Goal: Task Accomplishment & Management: Complete application form

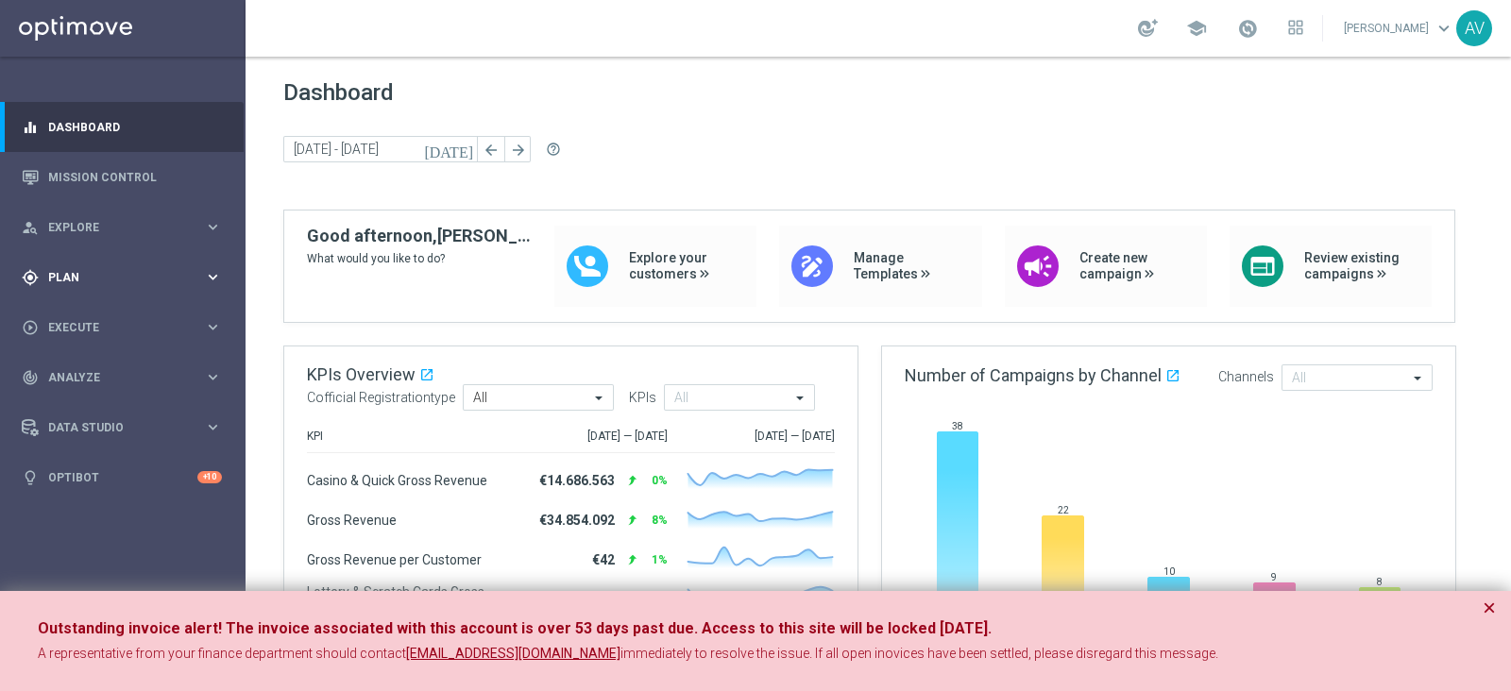
click at [85, 274] on span "Plan" at bounding box center [126, 277] width 156 height 11
click at [90, 367] on span "Templates" at bounding box center [117, 372] width 135 height 11
click at [88, 403] on link "Optimail" at bounding box center [128, 401] width 138 height 15
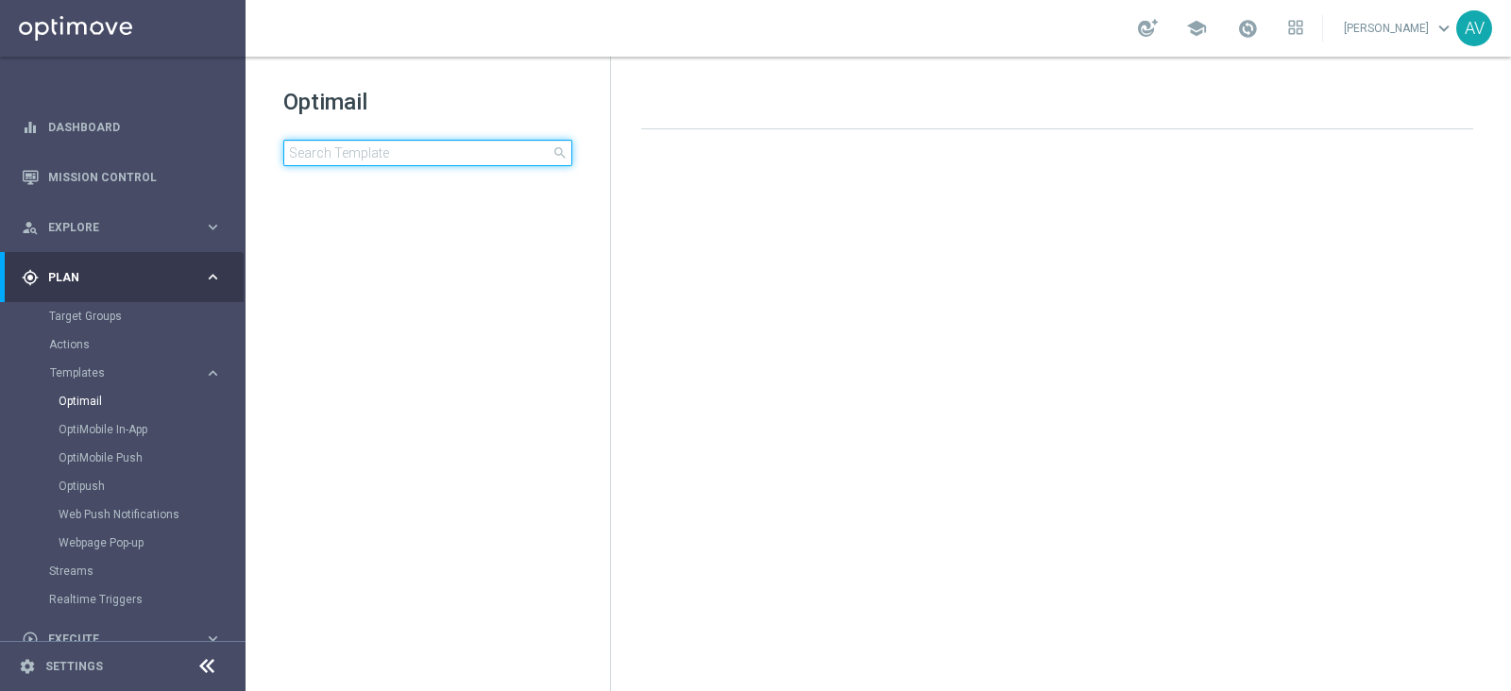
click at [382, 156] on input at bounding box center [427, 153] width 289 height 26
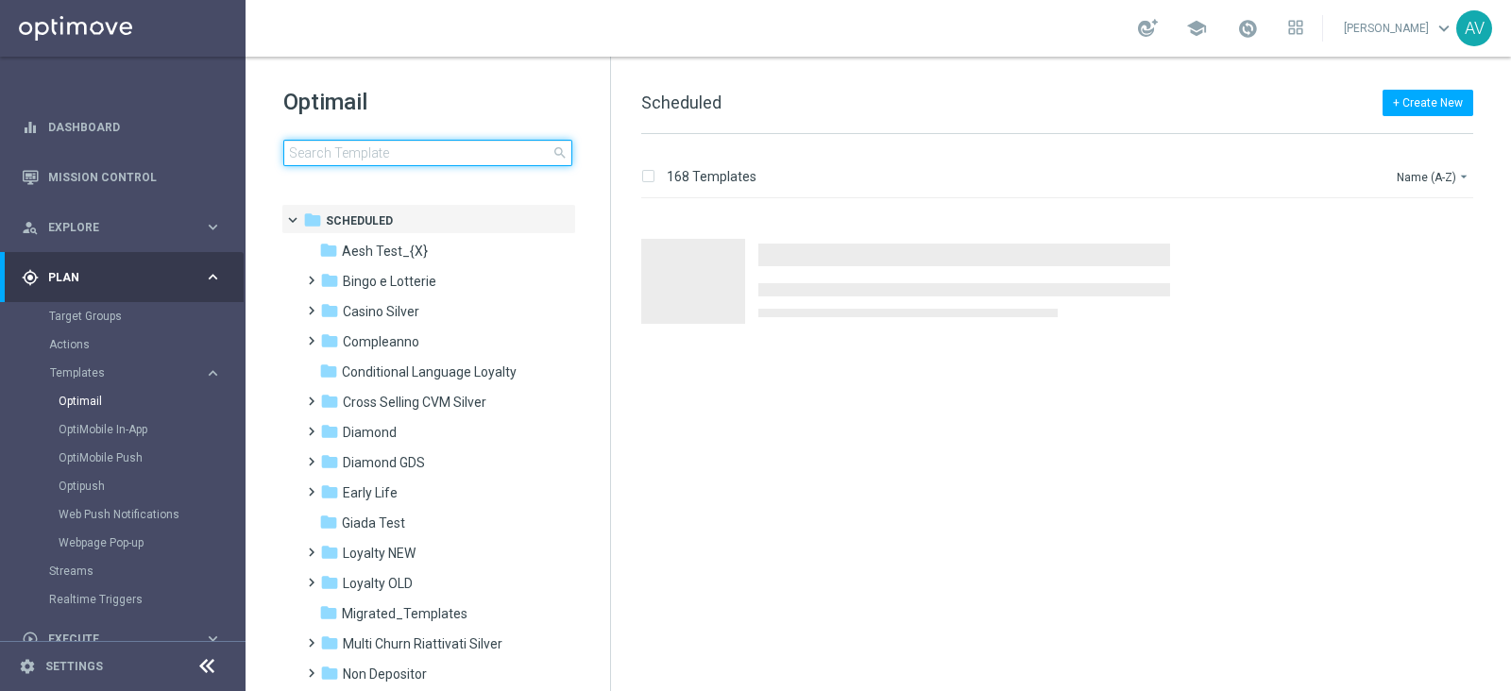
type input "c"
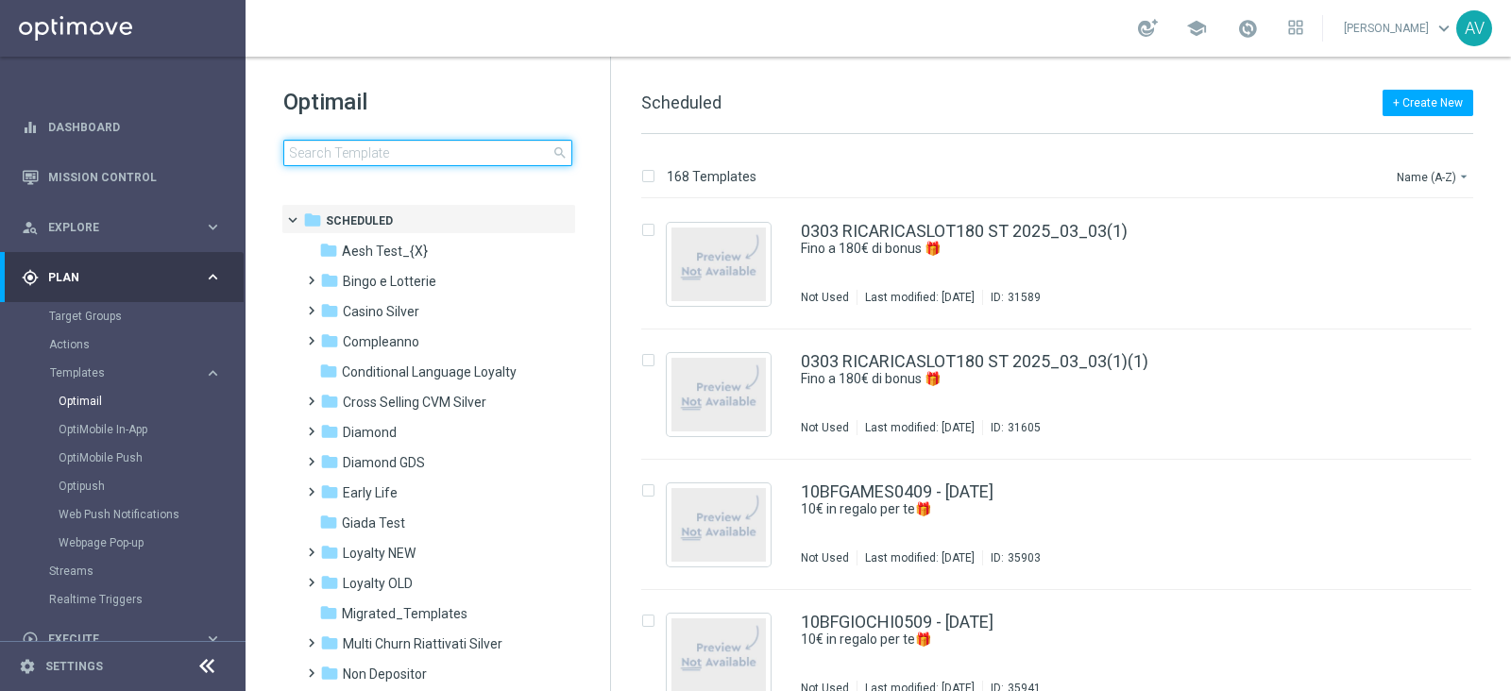
type input "c"
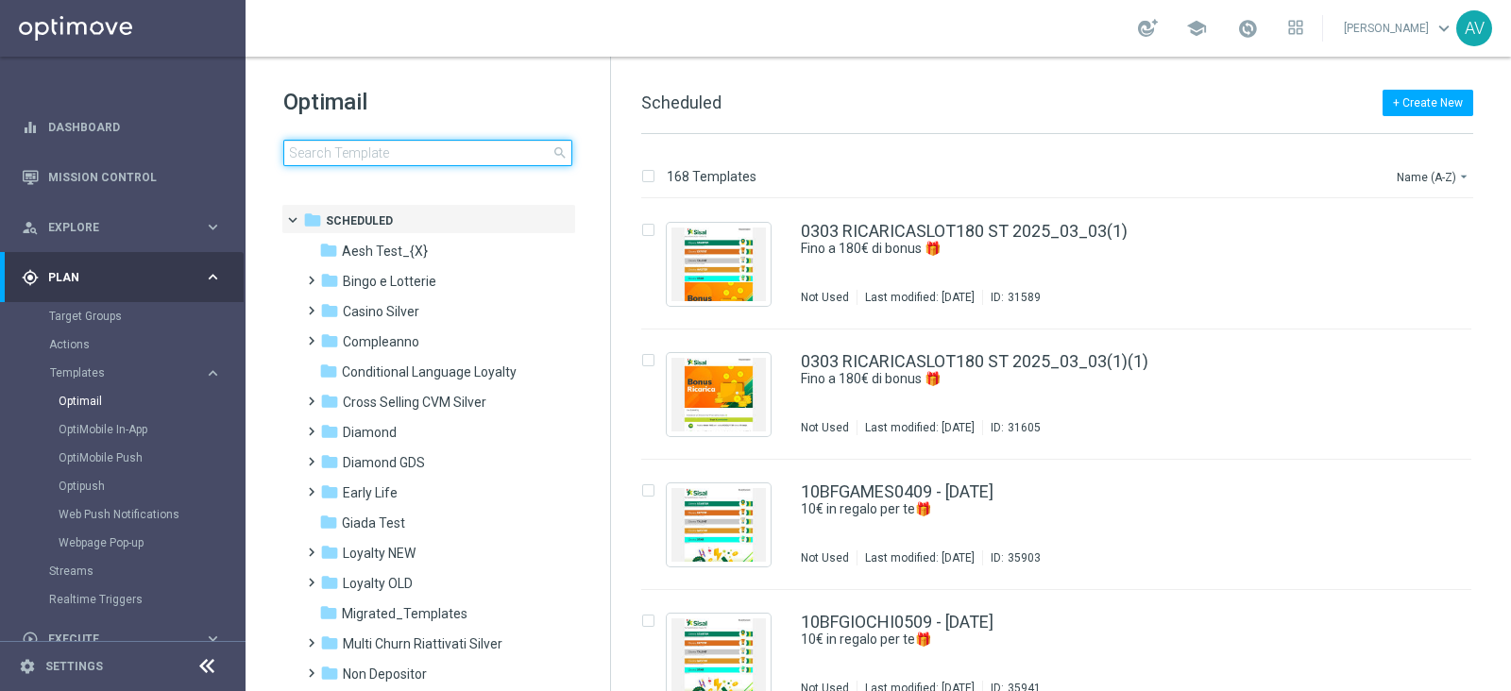
type input "c"
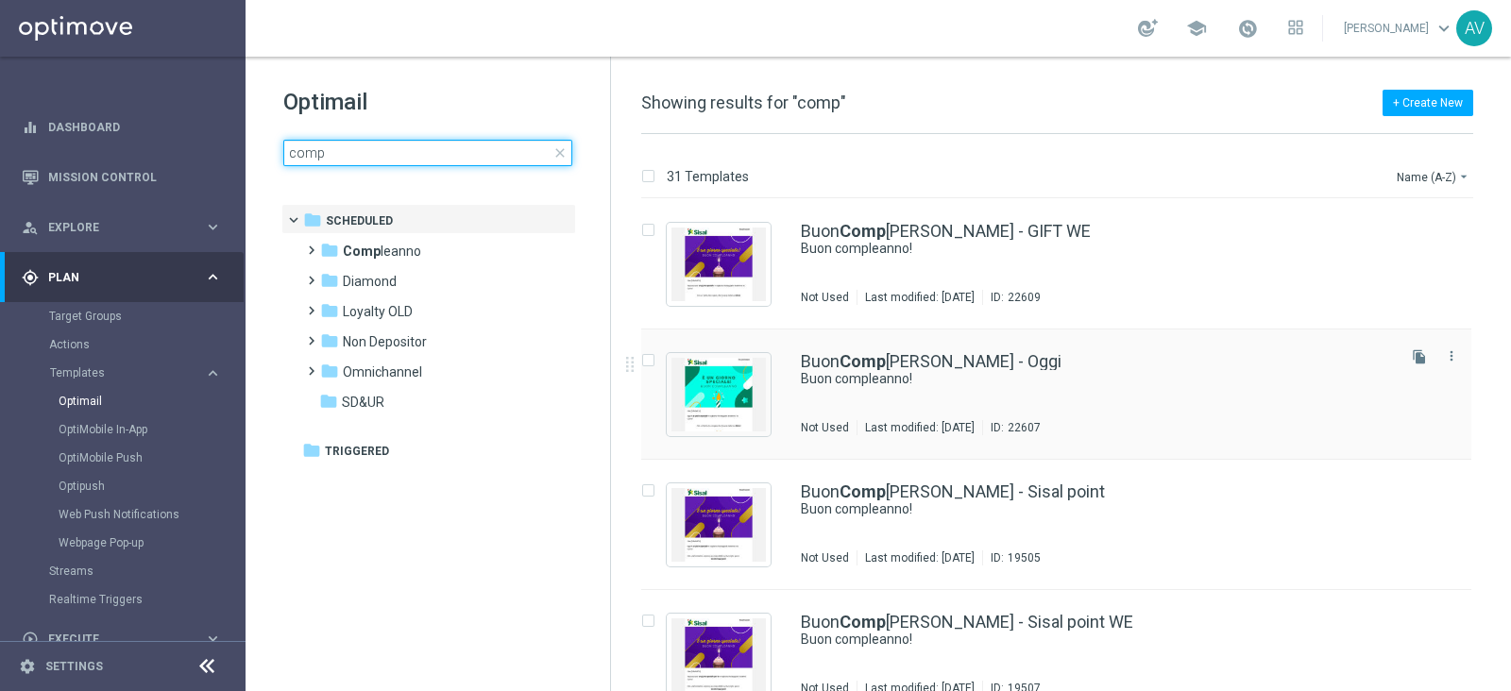
type input "comp"
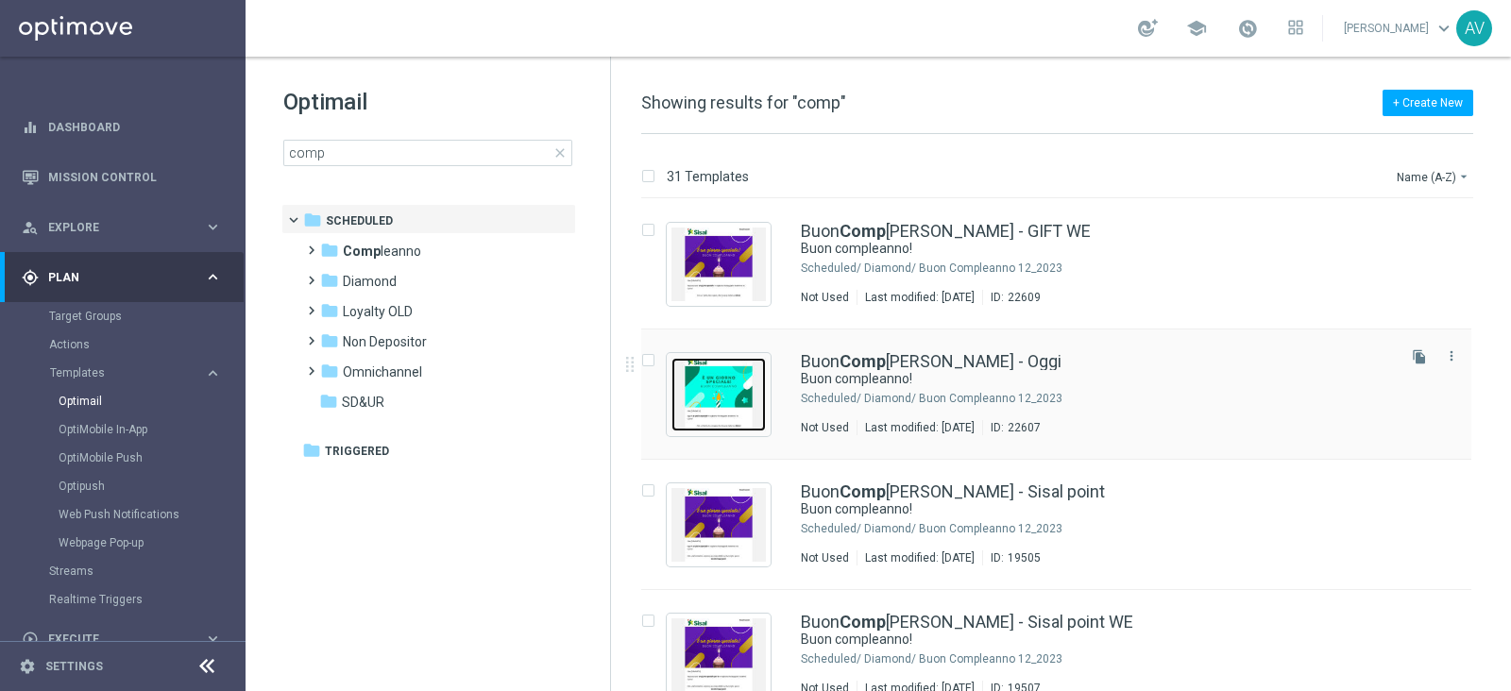
click at [738, 396] on img "Press SPACE to select this row." at bounding box center [718, 395] width 94 height 74
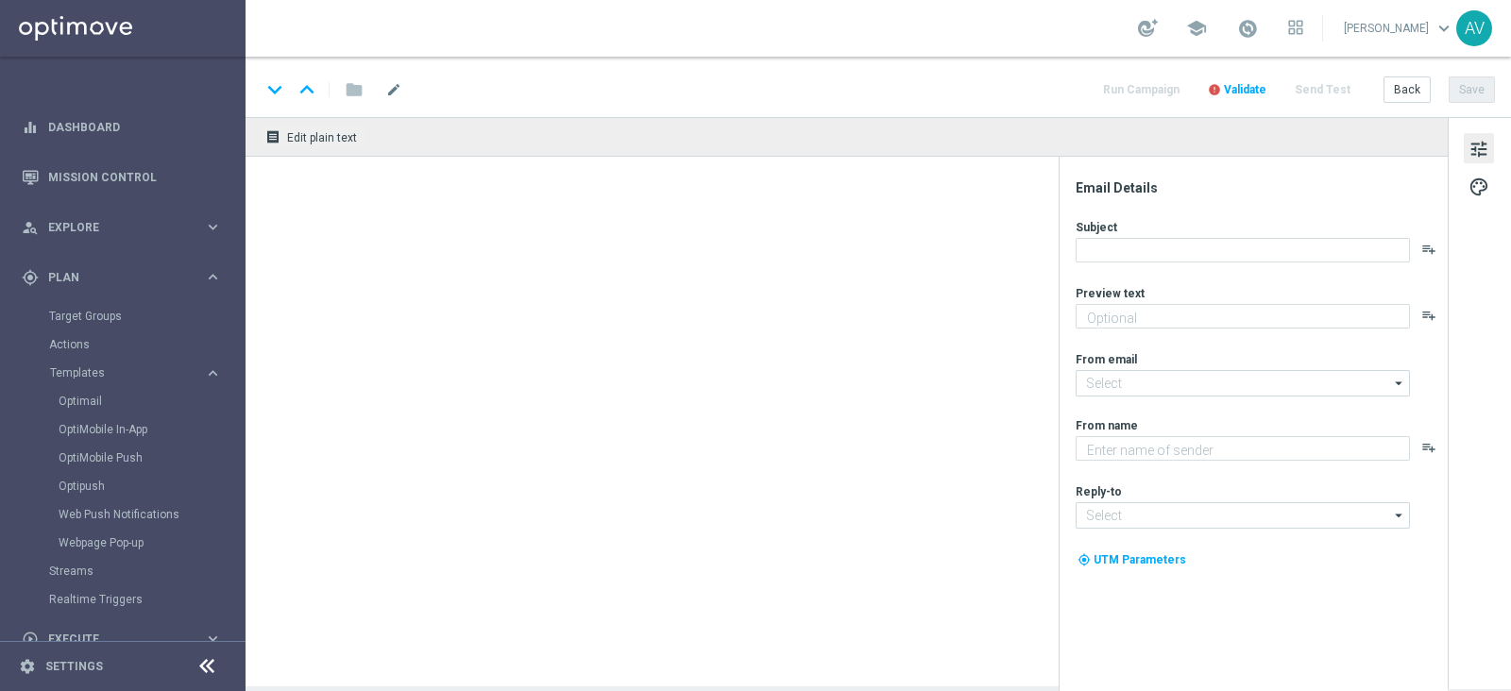
type textarea "Ti aspetta una sorpresa…"
type input "[EMAIL_ADDRESS][DOMAIN_NAME]"
type textarea "Sisal"
type input "[EMAIL_ADDRESS][DOMAIN_NAME]"
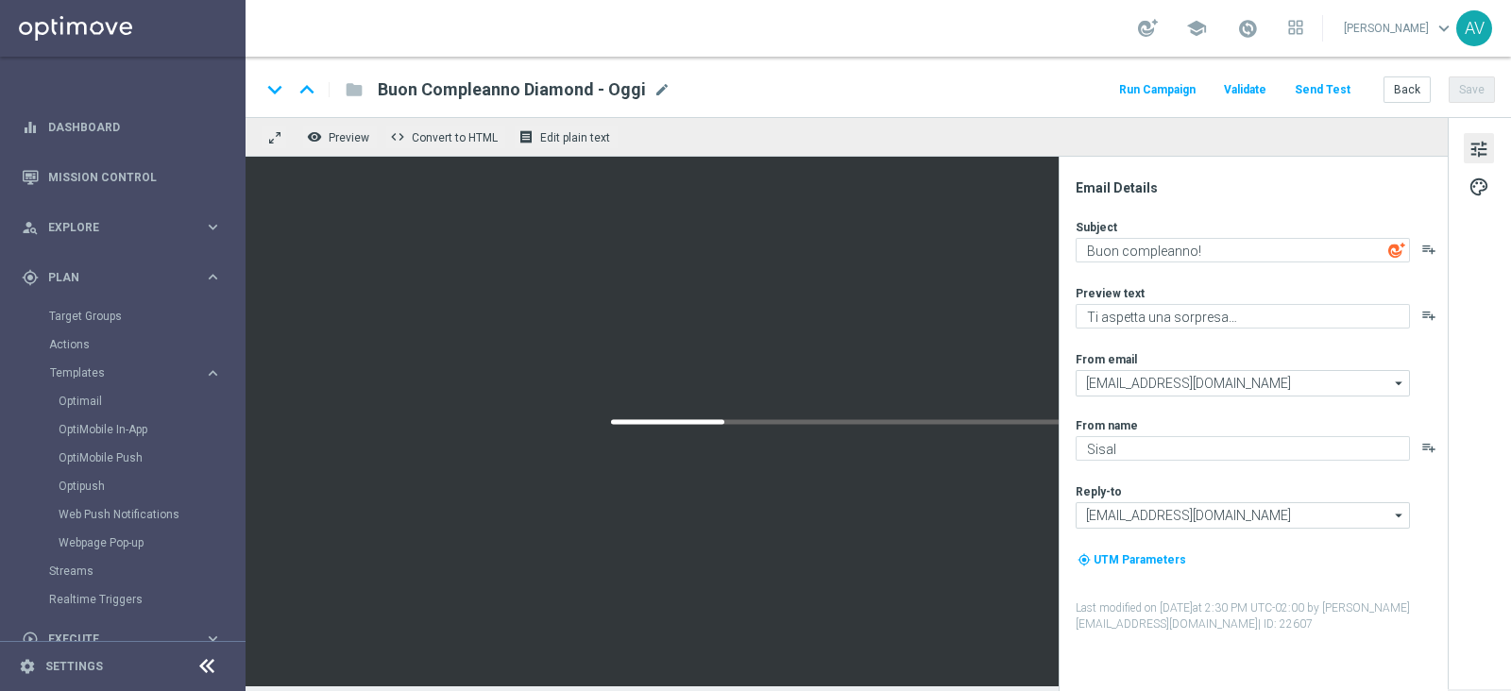
click at [1157, 89] on button "Run Campaign" at bounding box center [1157, 89] width 82 height 25
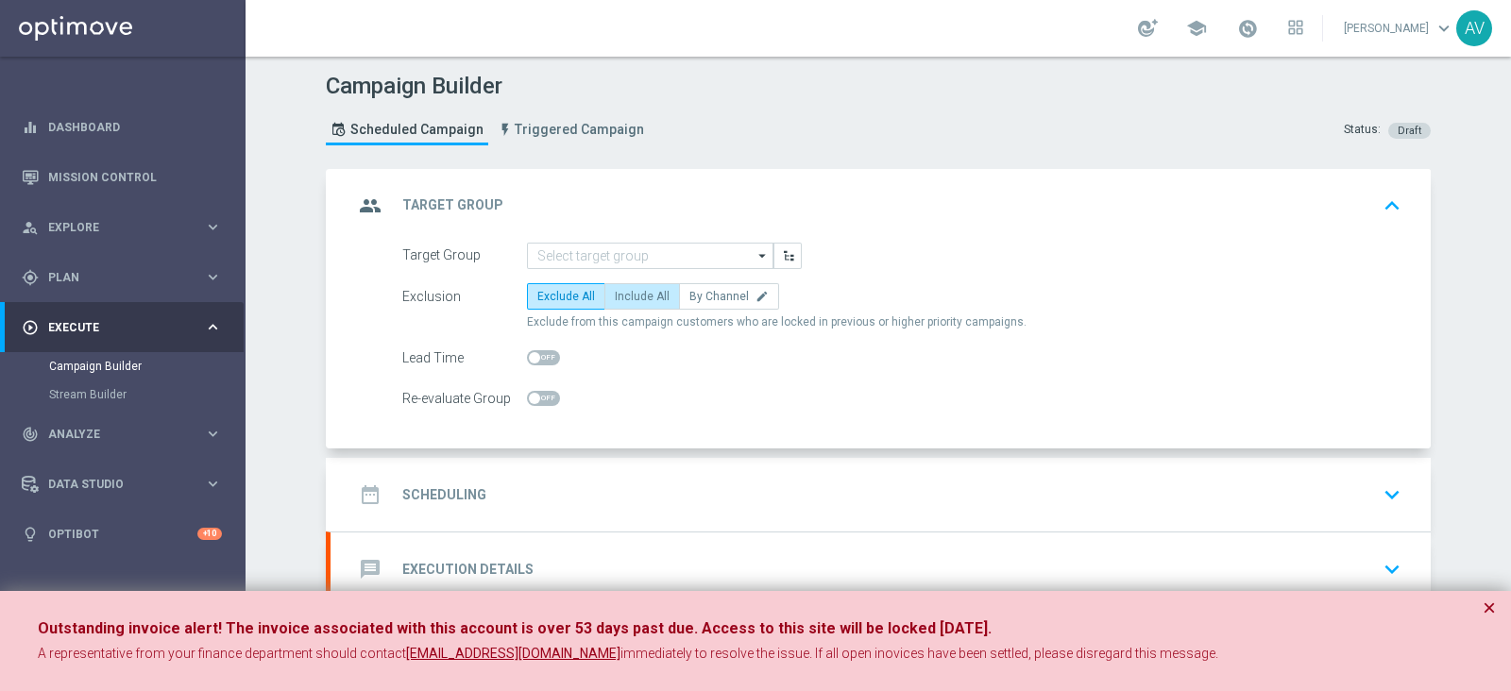
click at [628, 291] on span "Include All" at bounding box center [642, 296] width 55 height 13
click at [627, 294] on input "Include All" at bounding box center [621, 300] width 12 height 12
radio input "true"
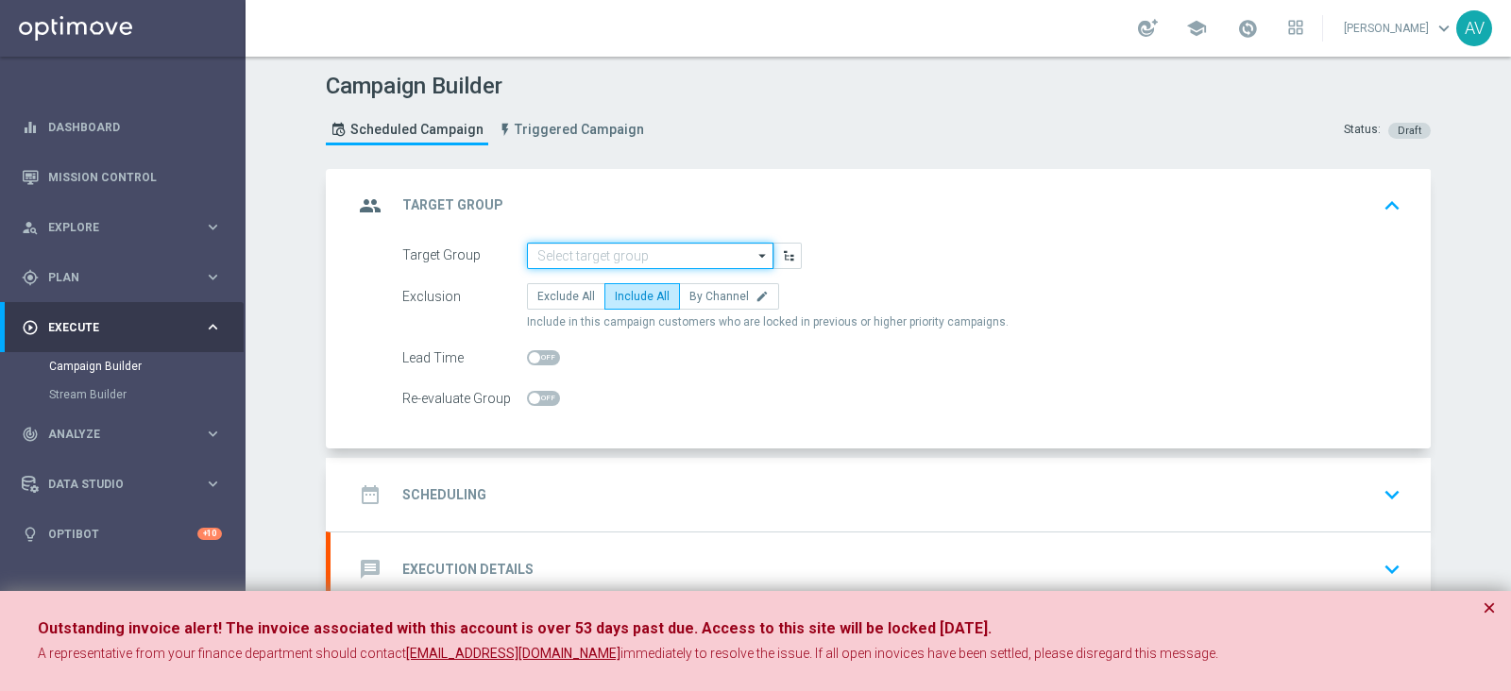
click at [588, 246] on input at bounding box center [650, 256] width 246 height 26
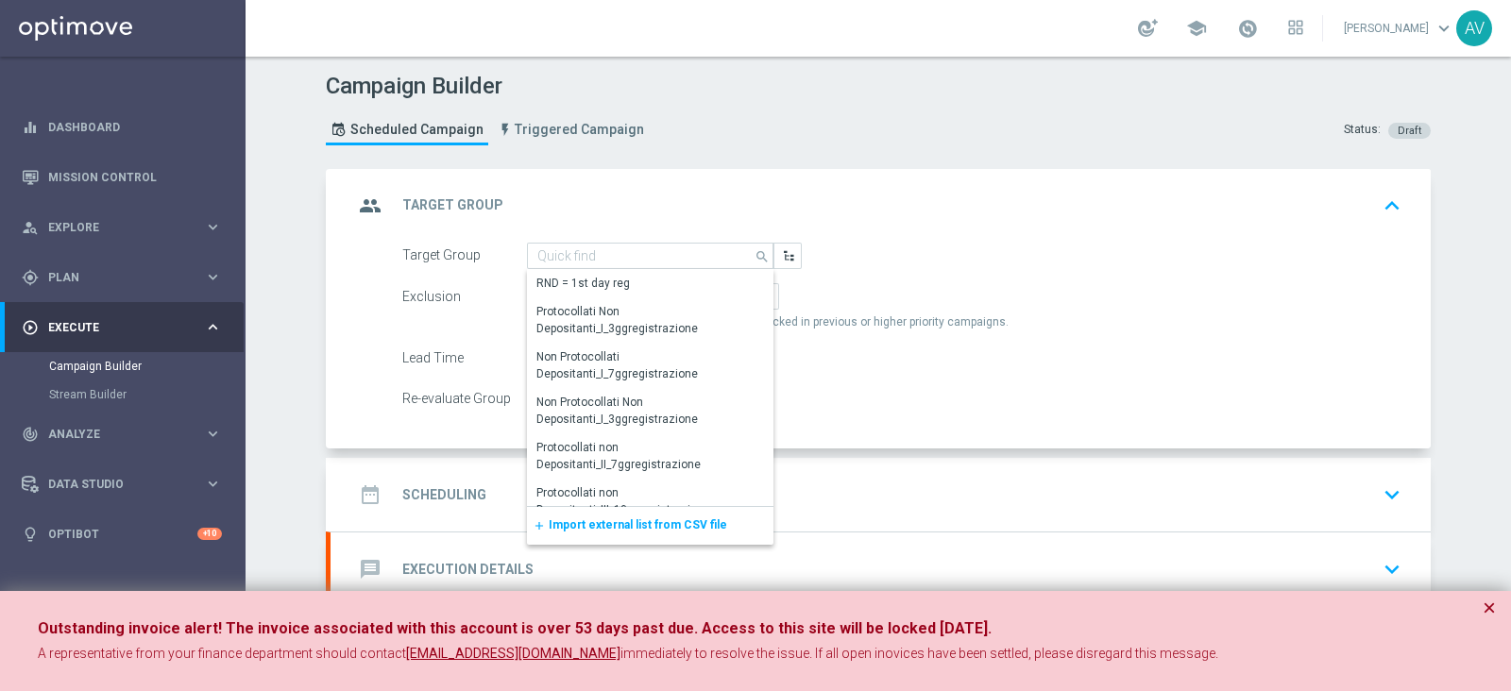
click at [595, 525] on span "Import external list from CSV file" at bounding box center [638, 524] width 178 height 13
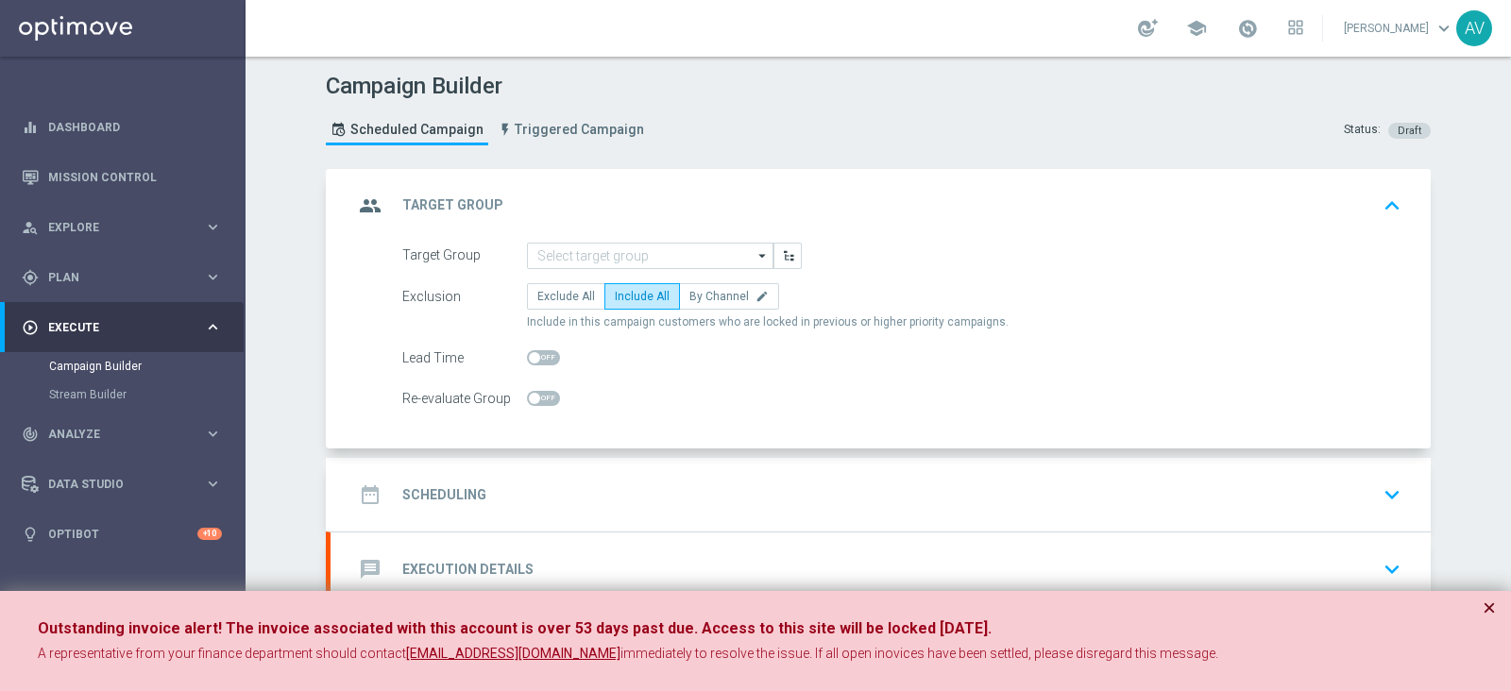
click at [1490, 606] on button "×" at bounding box center [1489, 608] width 13 height 23
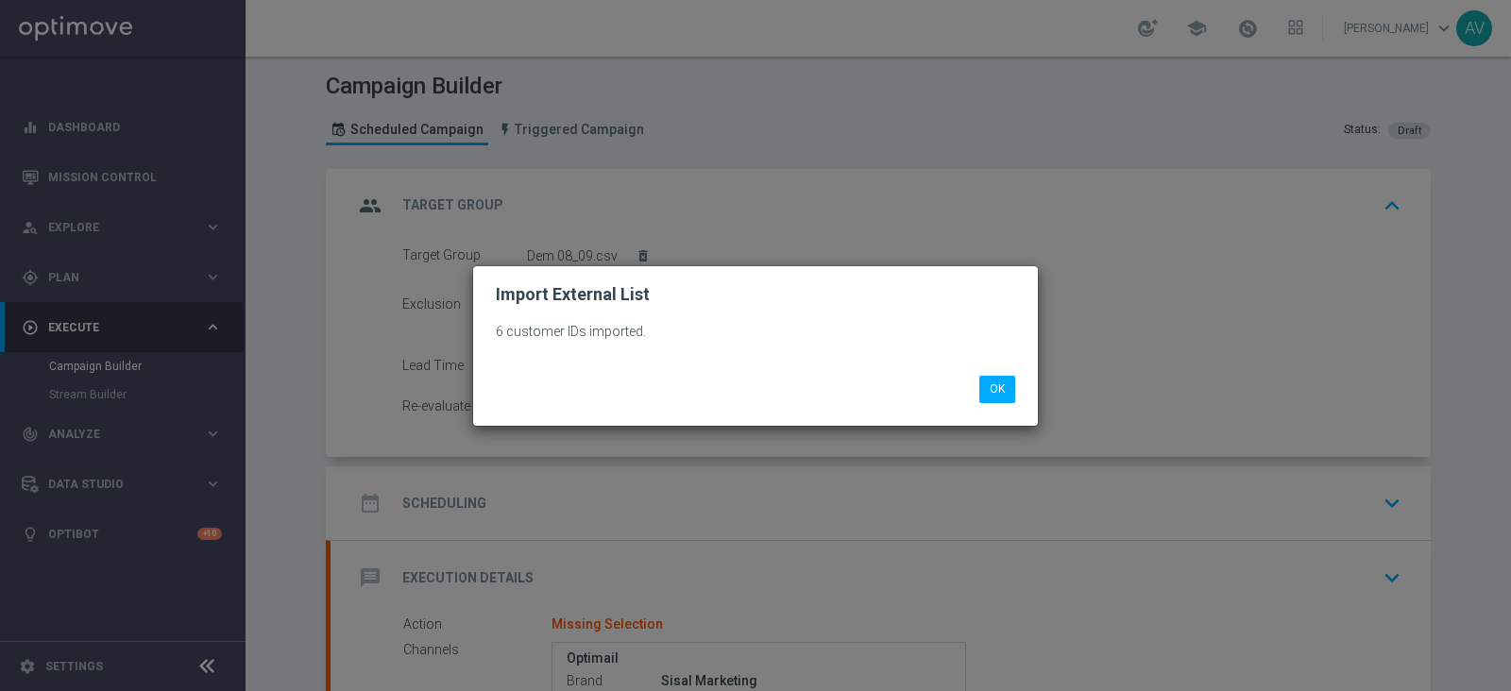
click at [1011, 410] on div "6 customer IDs imported. OK" at bounding box center [755, 364] width 565 height 121
click at [1000, 388] on button "OK" at bounding box center [997, 389] width 36 height 26
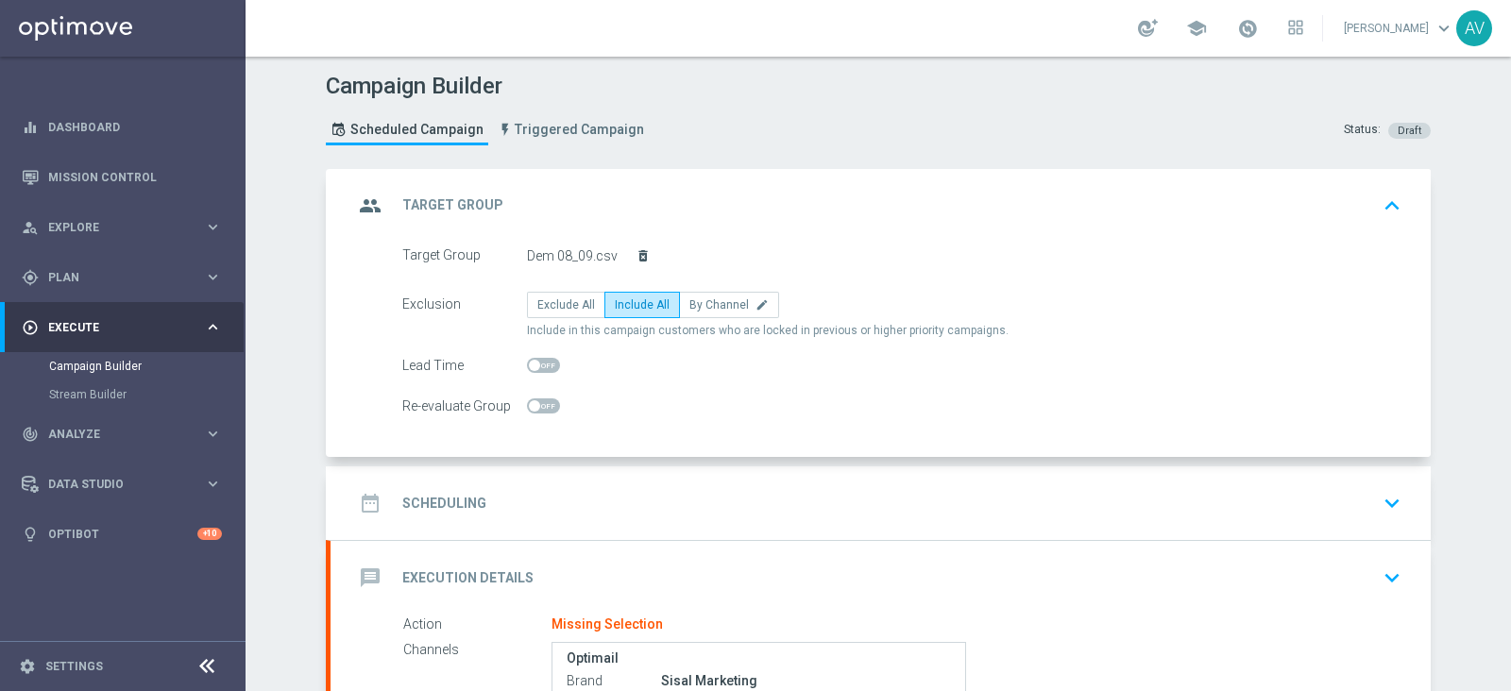
click at [636, 252] on icon "delete_forever" at bounding box center [643, 255] width 15 height 15
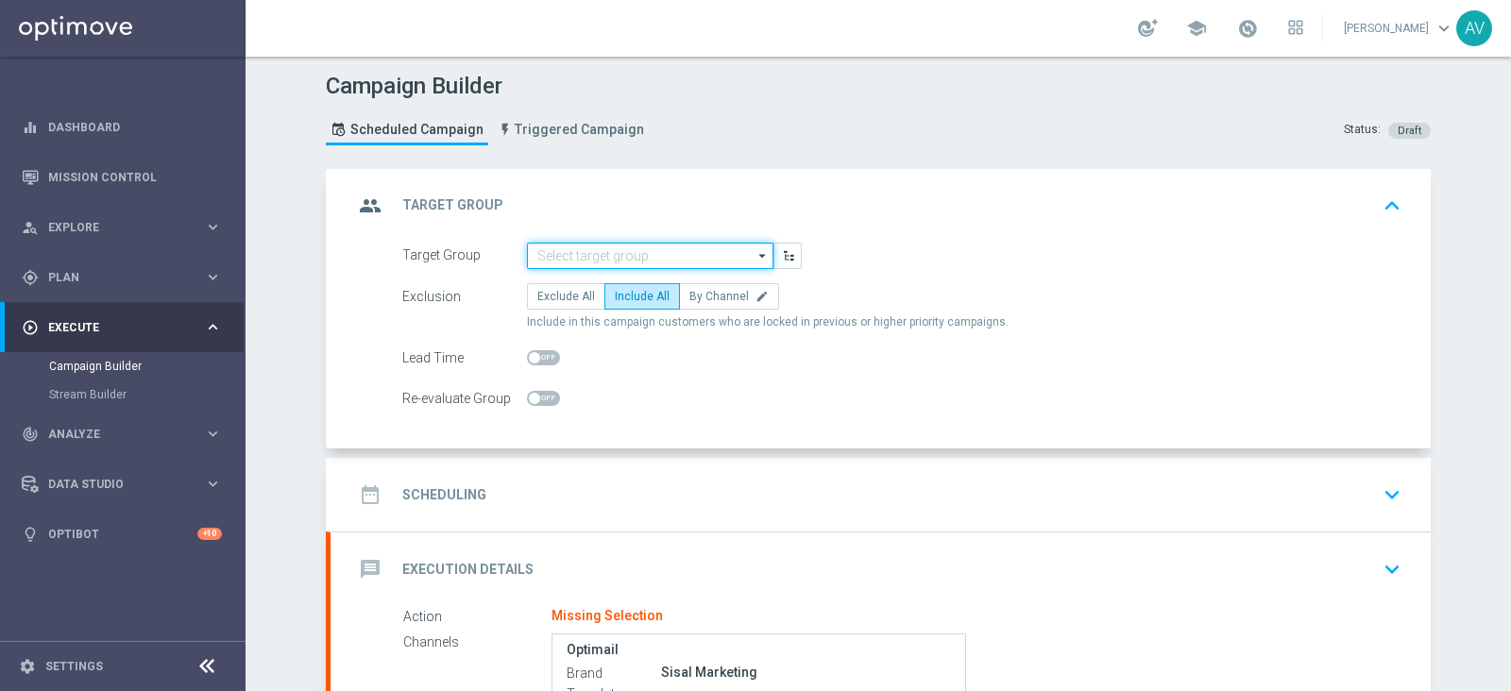
click at [685, 248] on input at bounding box center [650, 256] width 246 height 26
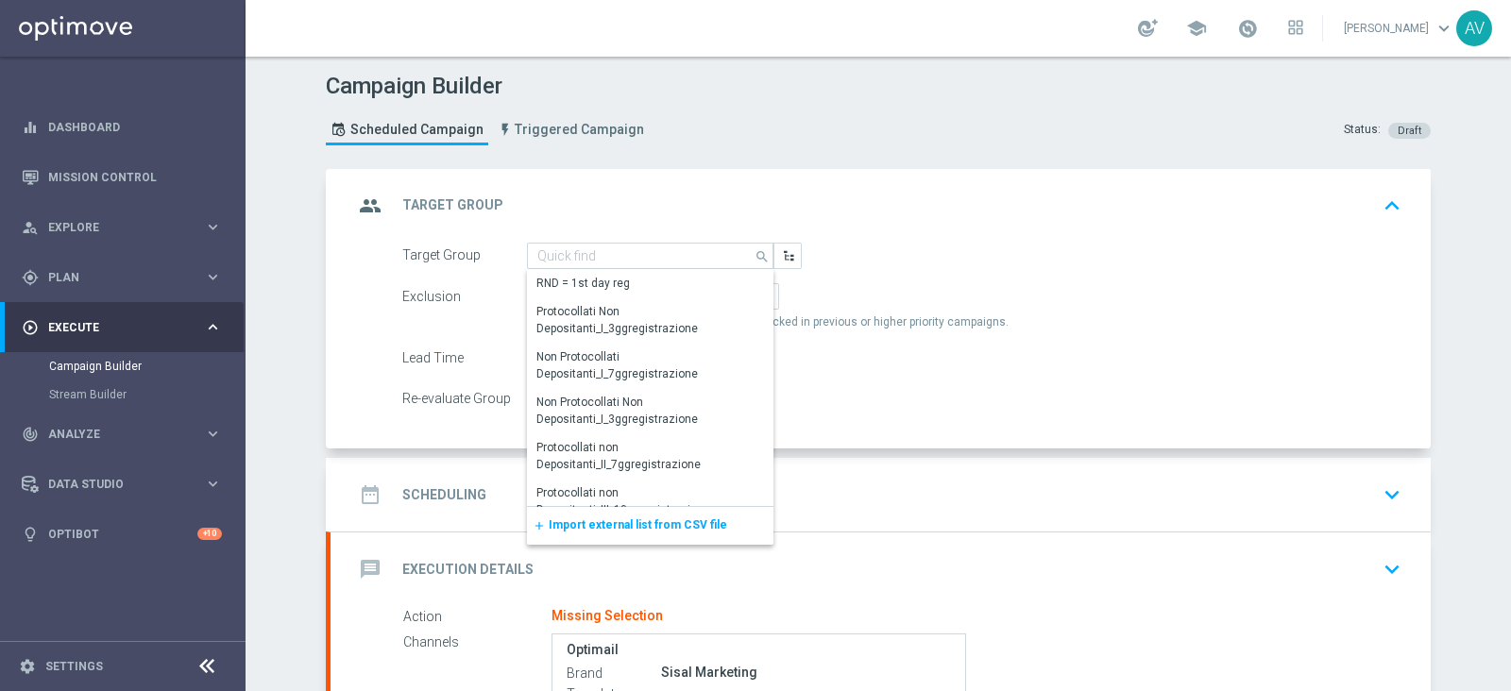
click at [599, 520] on span "Import external list from CSV file" at bounding box center [638, 524] width 178 height 13
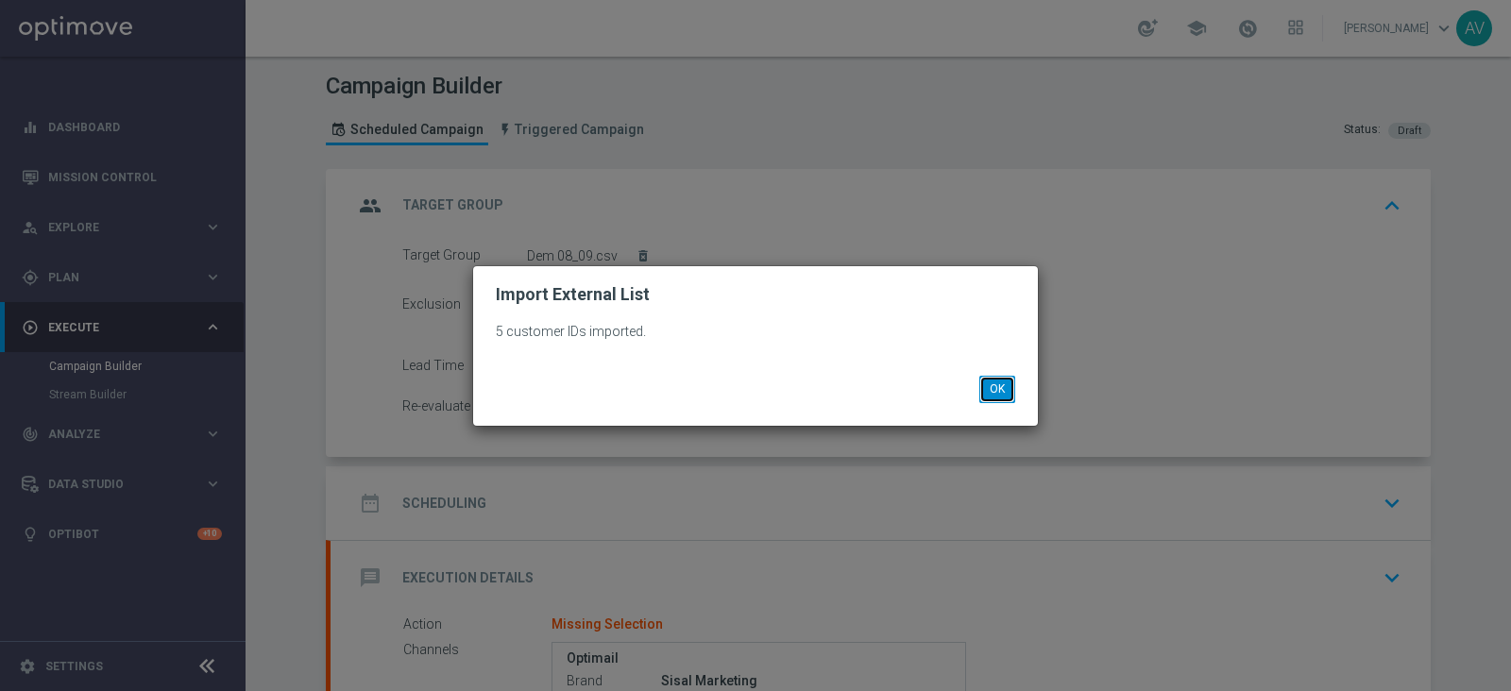
click at [990, 385] on button "OK" at bounding box center [997, 389] width 36 height 26
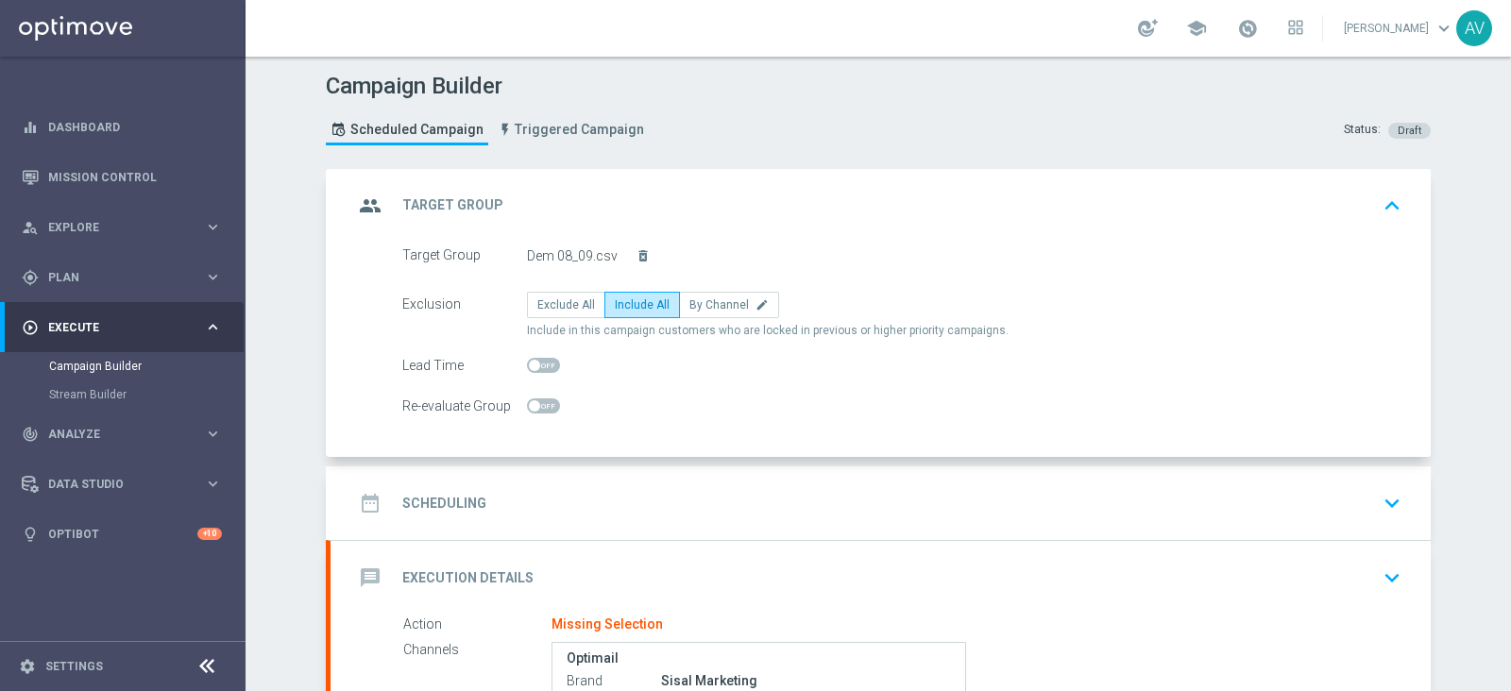
click at [373, 210] on icon "group" at bounding box center [370, 206] width 34 height 34
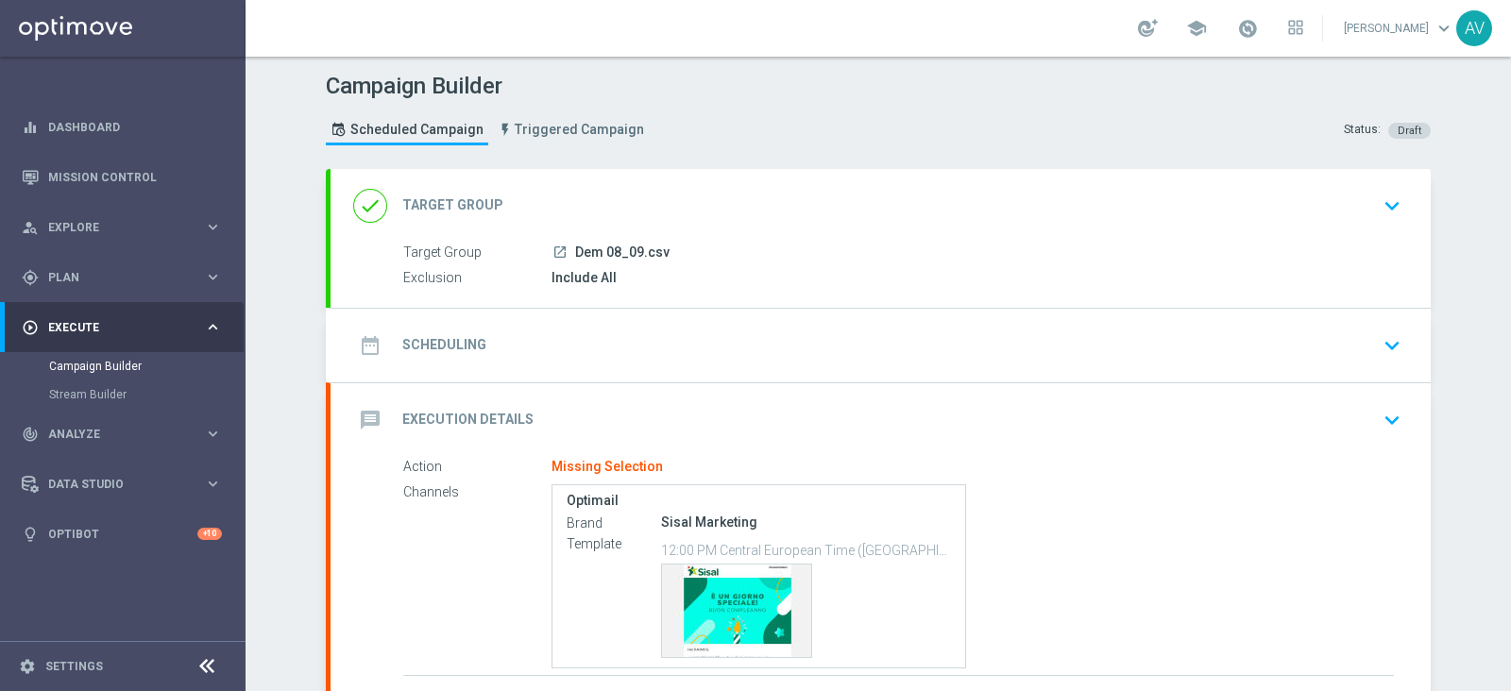
click at [353, 352] on icon "date_range" at bounding box center [370, 346] width 34 height 34
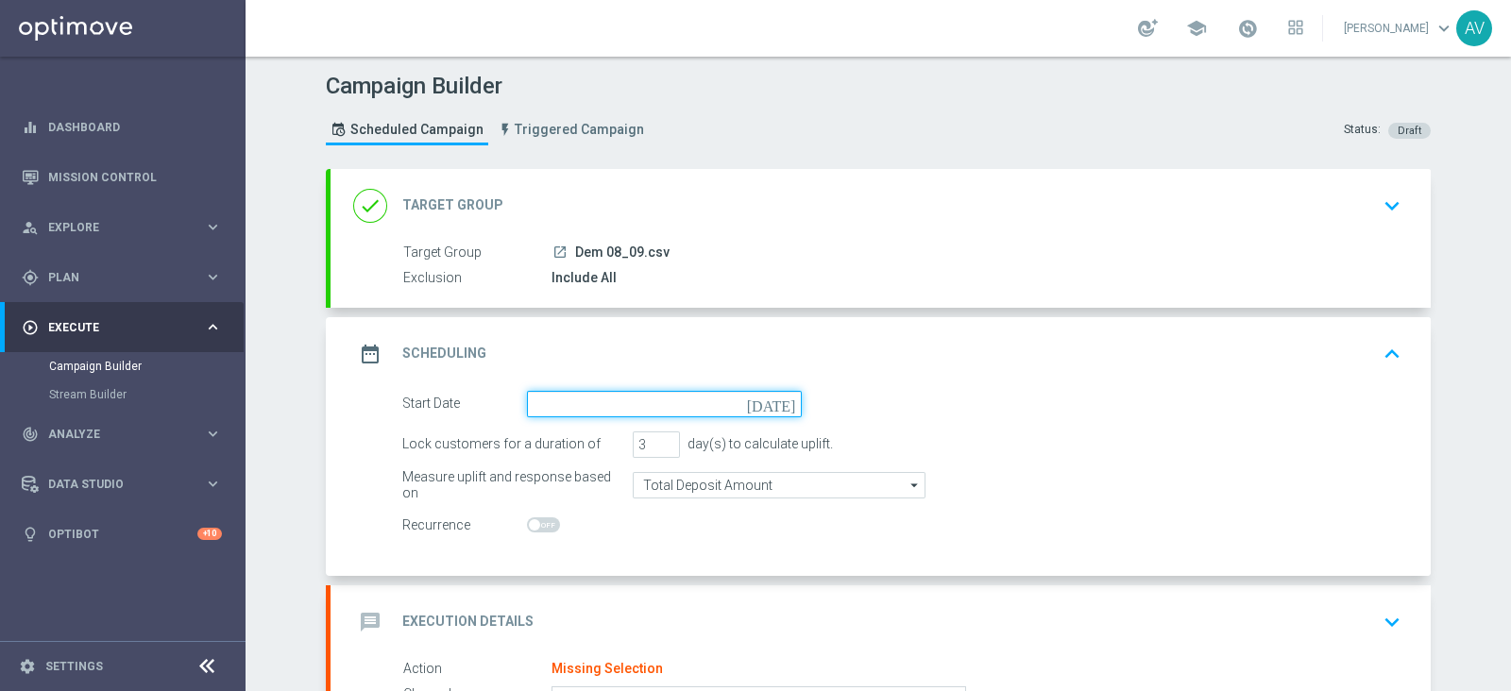
click at [770, 402] on input at bounding box center [664, 404] width 275 height 26
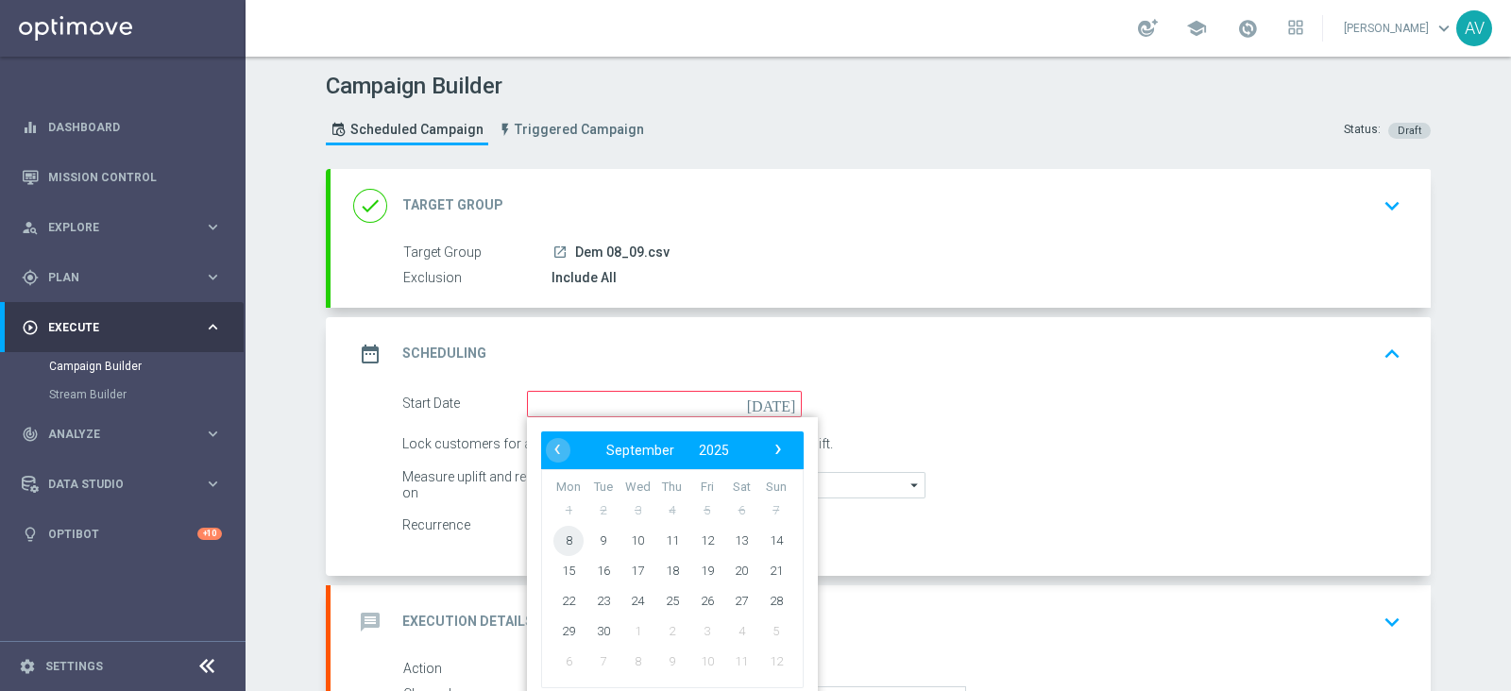
click at [558, 541] on span "8" at bounding box center [568, 540] width 30 height 30
type input "[DATE]"
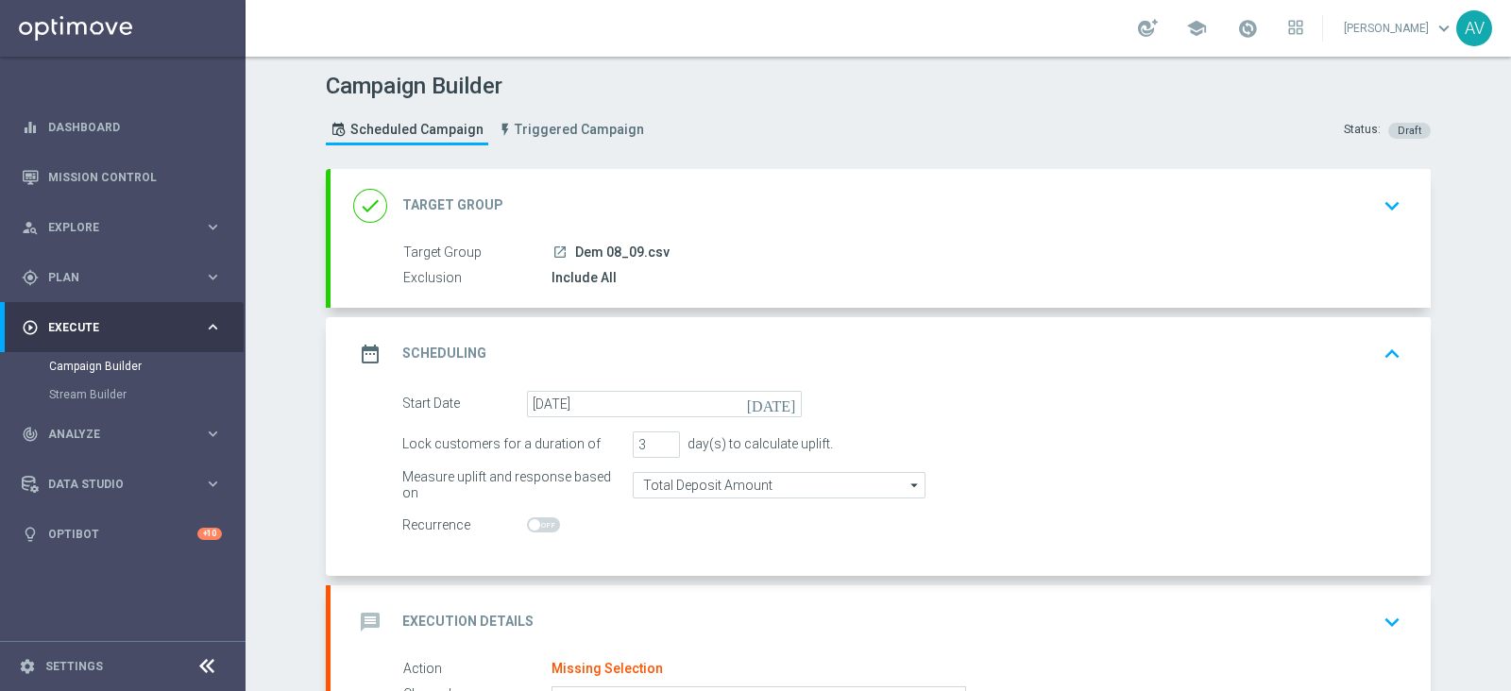
click at [359, 340] on icon "date_range" at bounding box center [370, 354] width 34 height 34
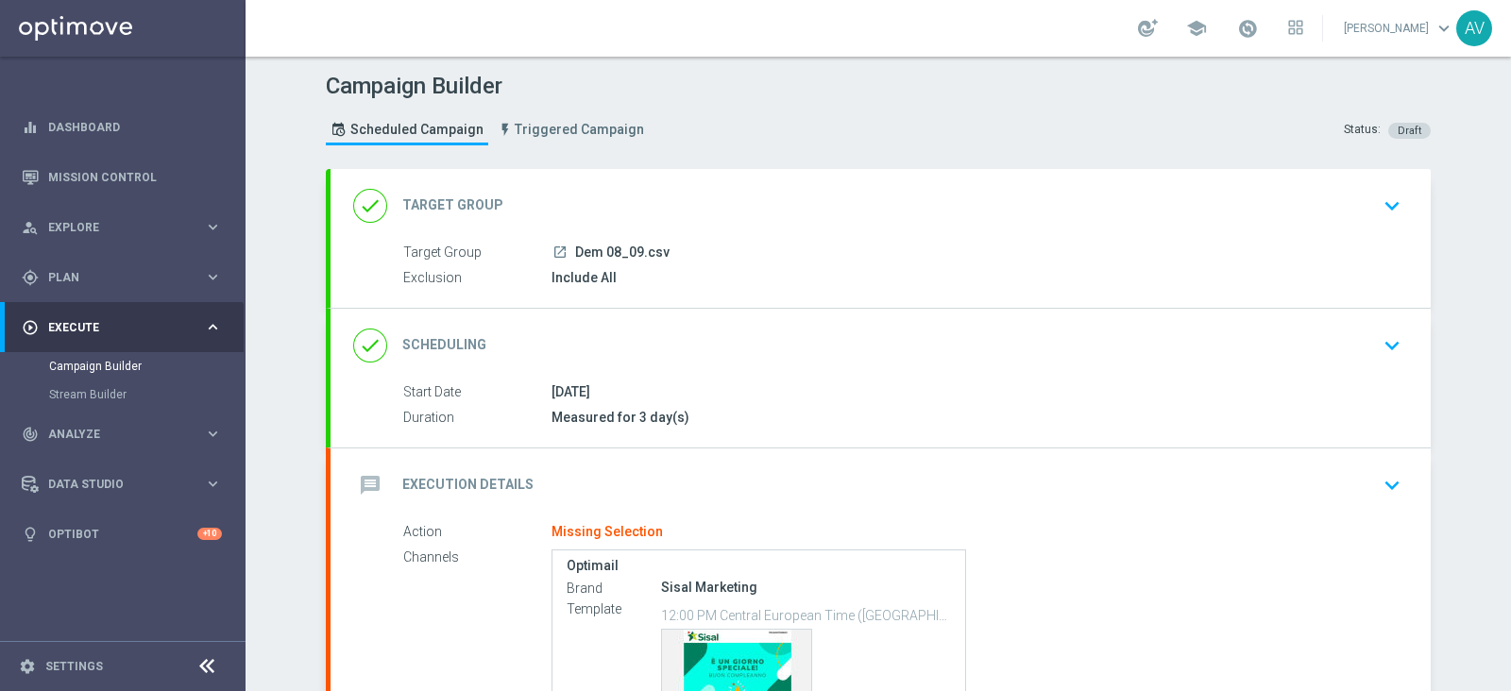
click at [362, 478] on icon "message" at bounding box center [370, 485] width 34 height 34
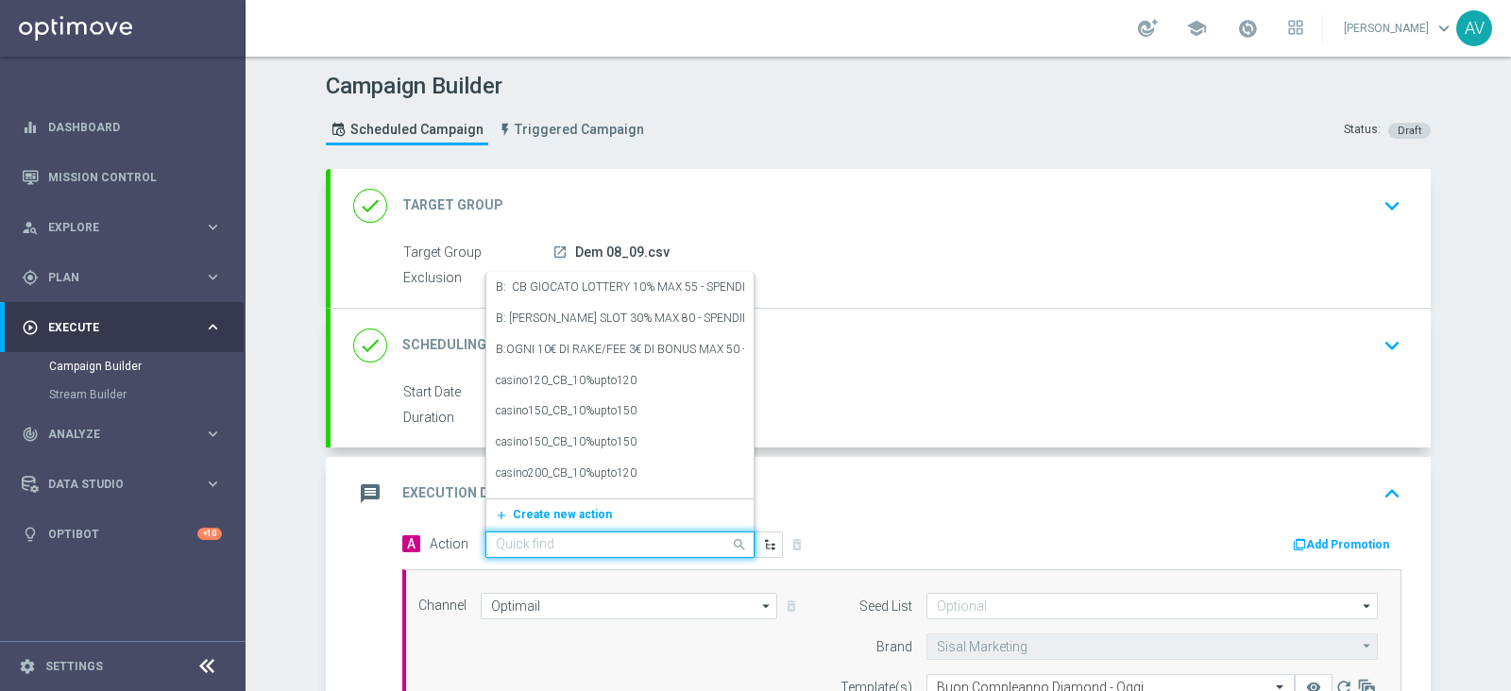
click at [636, 537] on input "text" at bounding box center [601, 545] width 211 height 16
type input "star dem"
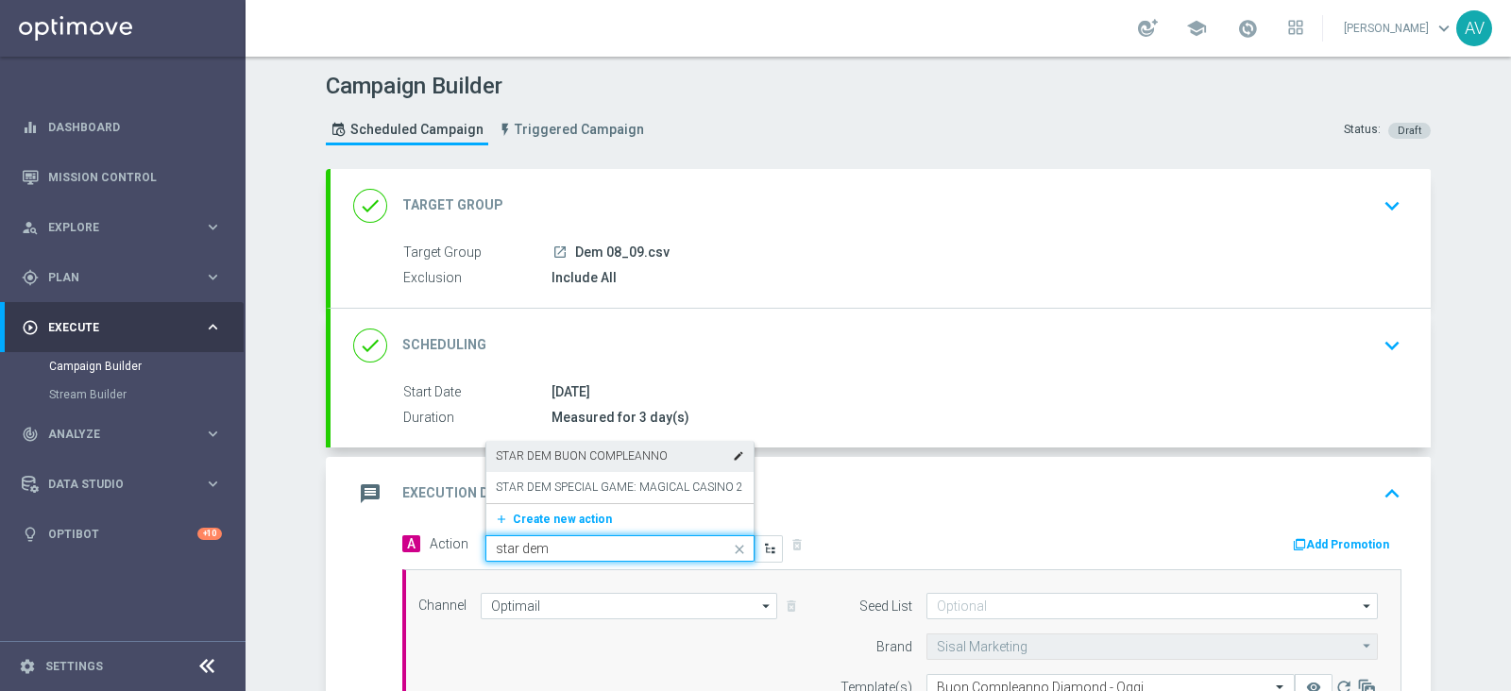
click at [597, 459] on label "STAR DEM BUON COMPLEANNO" at bounding box center [582, 457] width 172 height 16
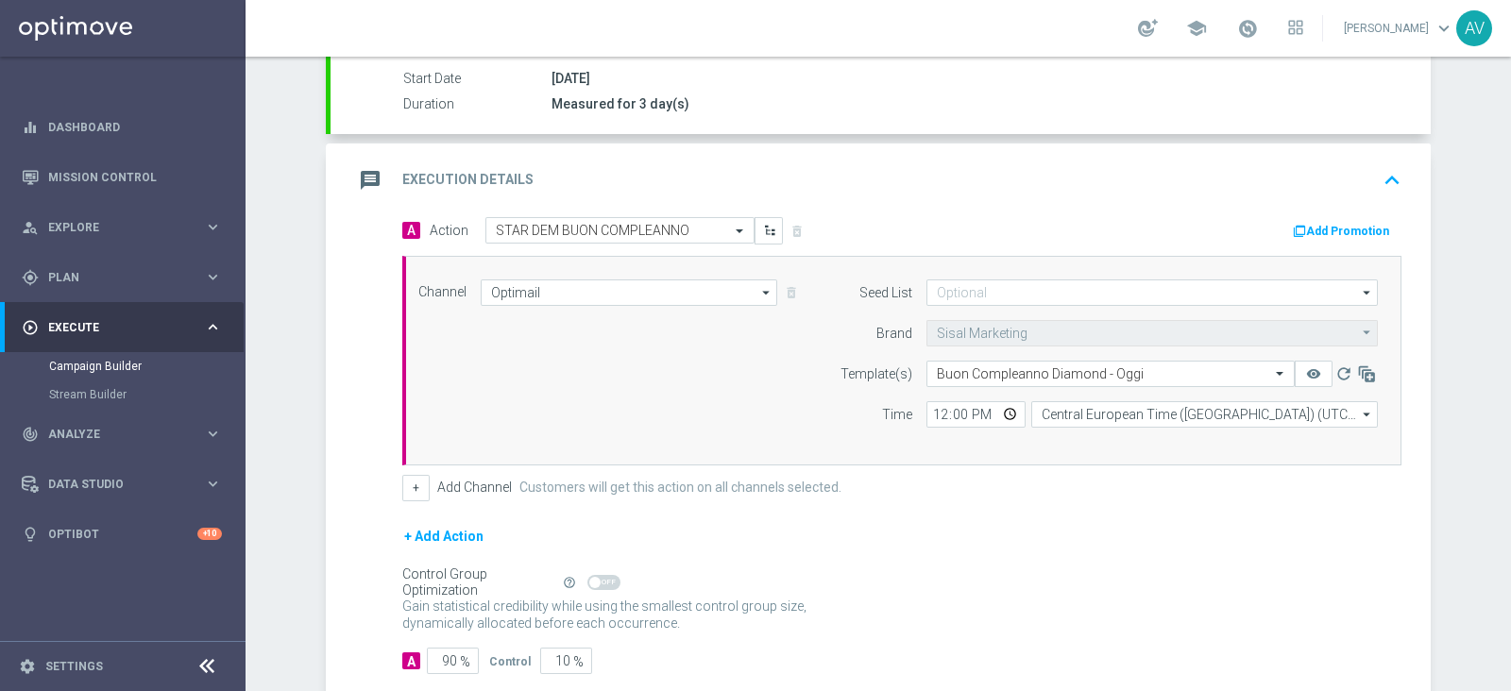
scroll to position [300, 0]
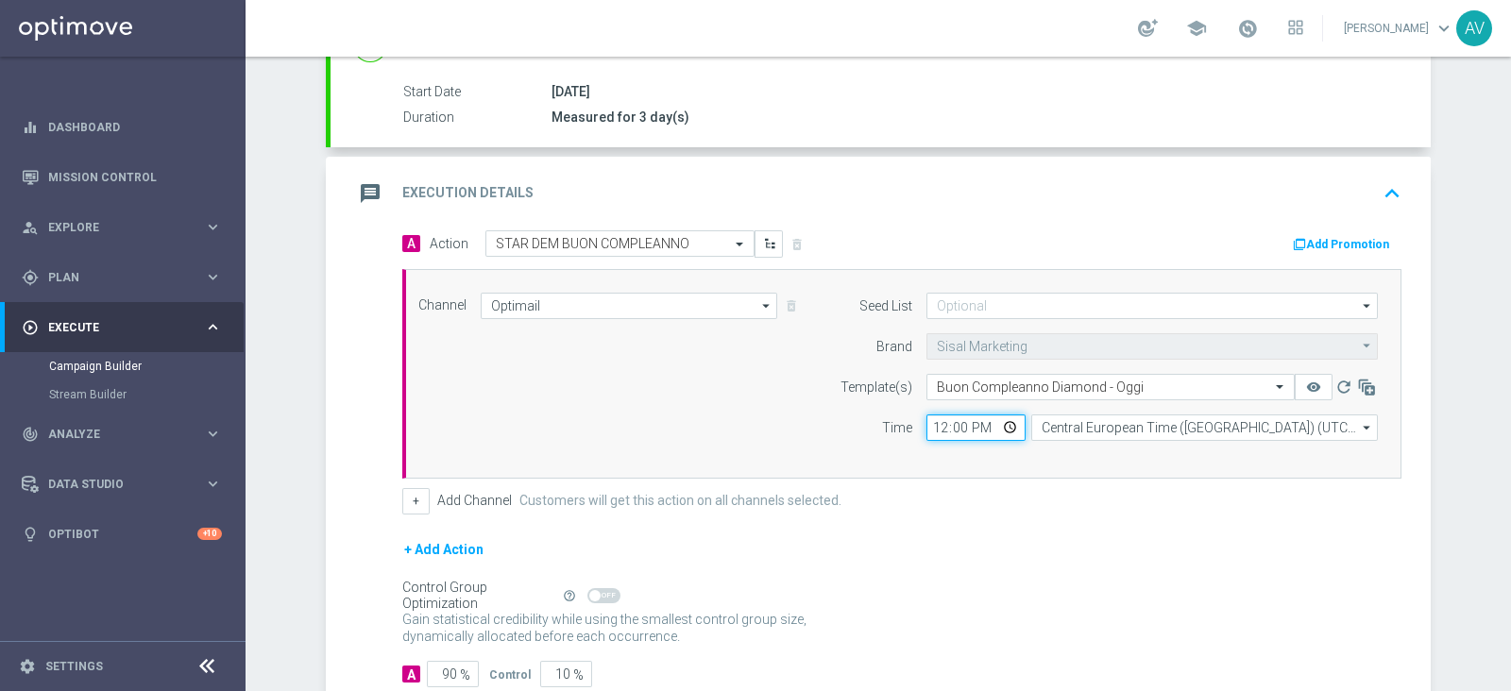
click at [928, 421] on input "12:00" at bounding box center [975, 428] width 99 height 26
type input "16:00"
click at [1044, 520] on form "A Action Select action STAR DEM BUON COMPLEANNO delete_forever Add Promotion Ch…" at bounding box center [901, 459] width 999 height 458
click at [447, 665] on input "90" at bounding box center [453, 674] width 52 height 26
type input "9"
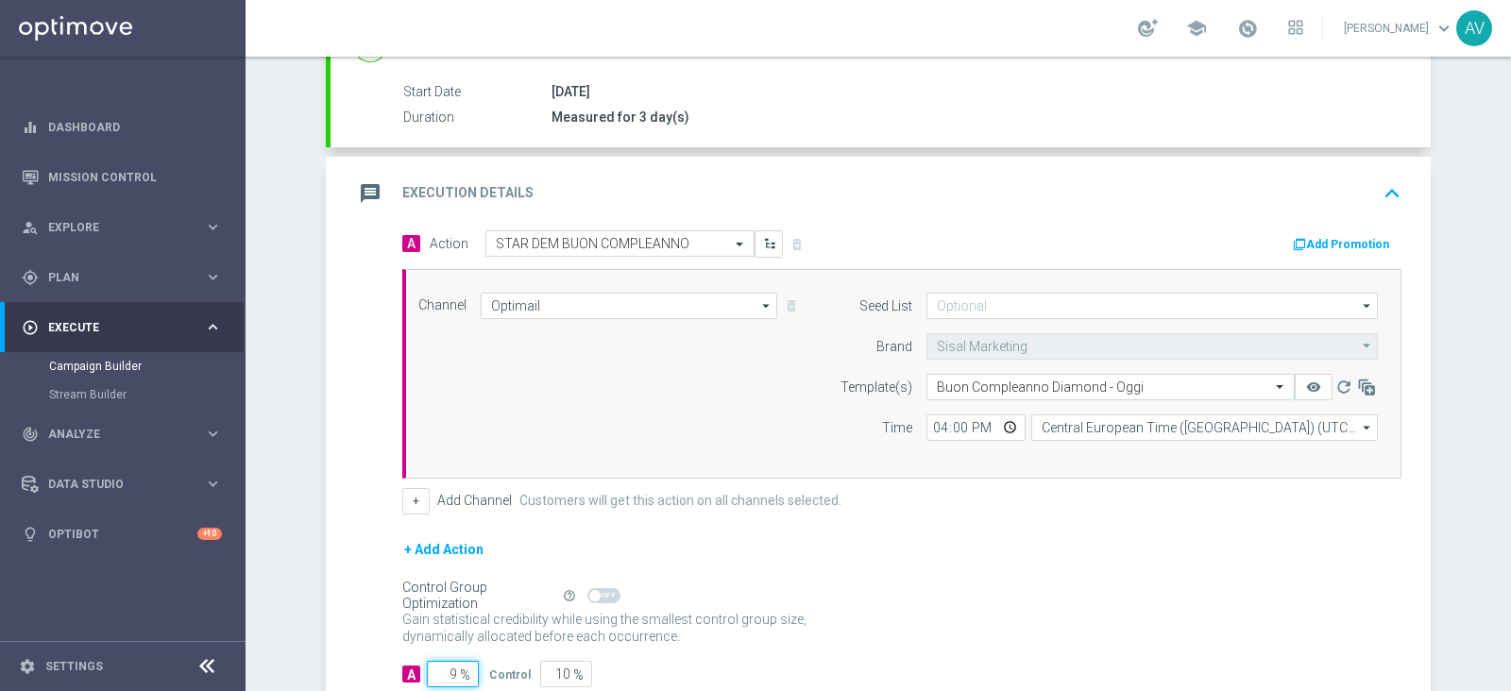
type input "91"
type input "100"
type input "1"
type input "99"
type input "10"
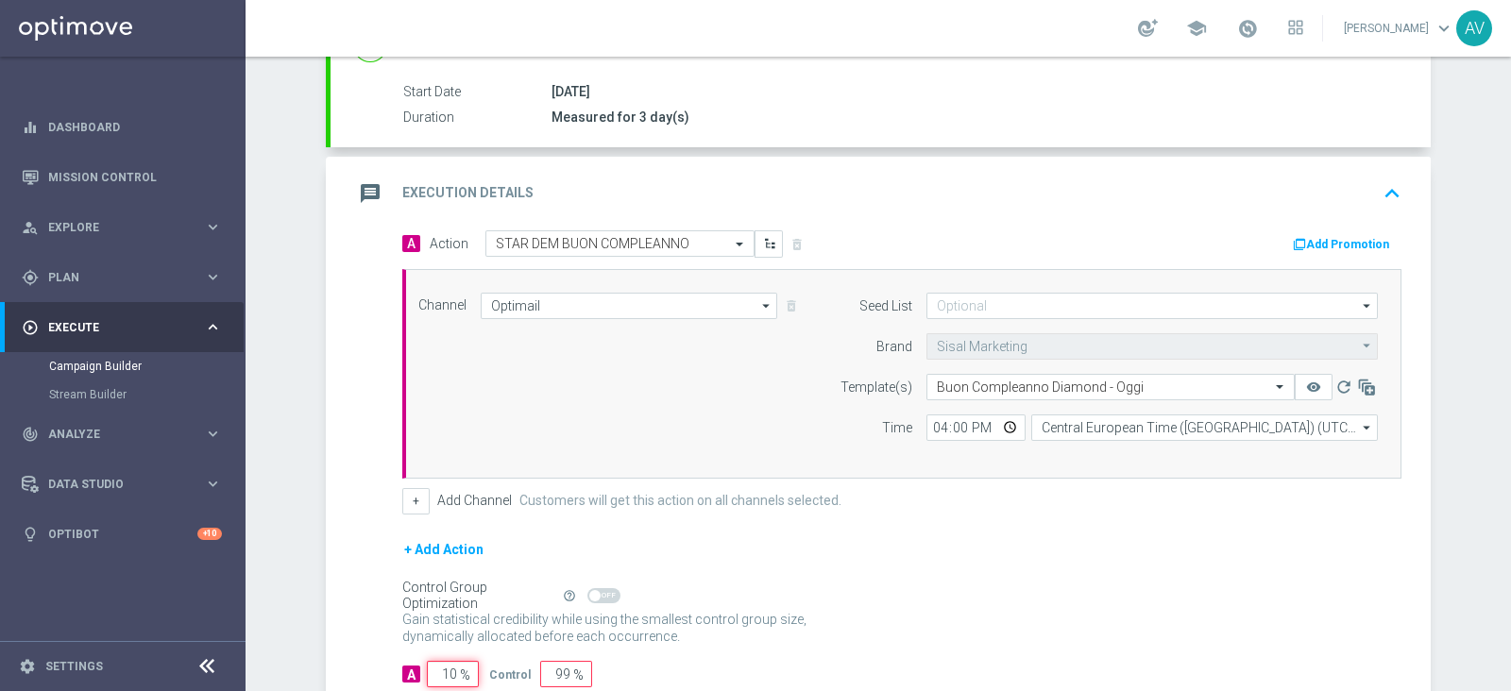
type input "90"
type input "100"
type input "0"
type input "100"
click at [353, 177] on icon "message" at bounding box center [370, 194] width 34 height 34
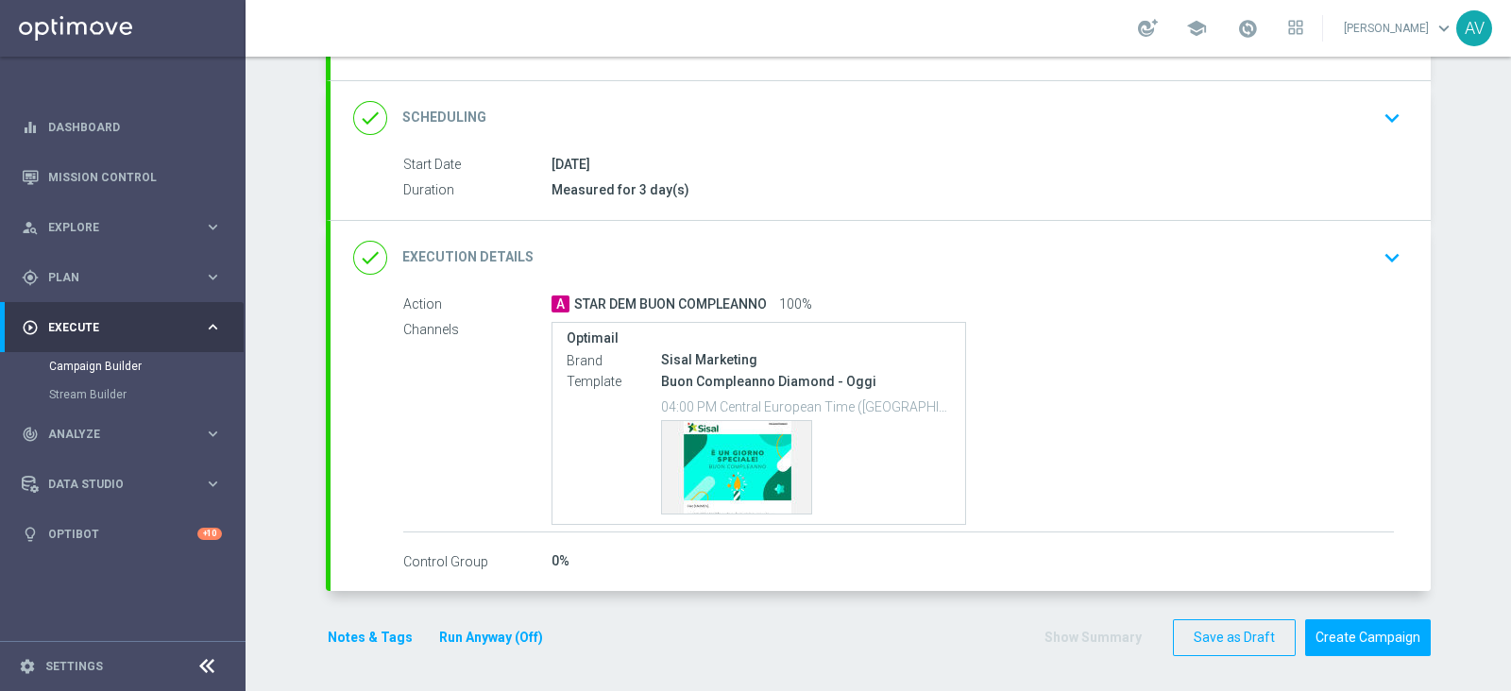
scroll to position [227, 0]
click at [349, 635] on button "Notes & Tags" at bounding box center [370, 639] width 89 height 24
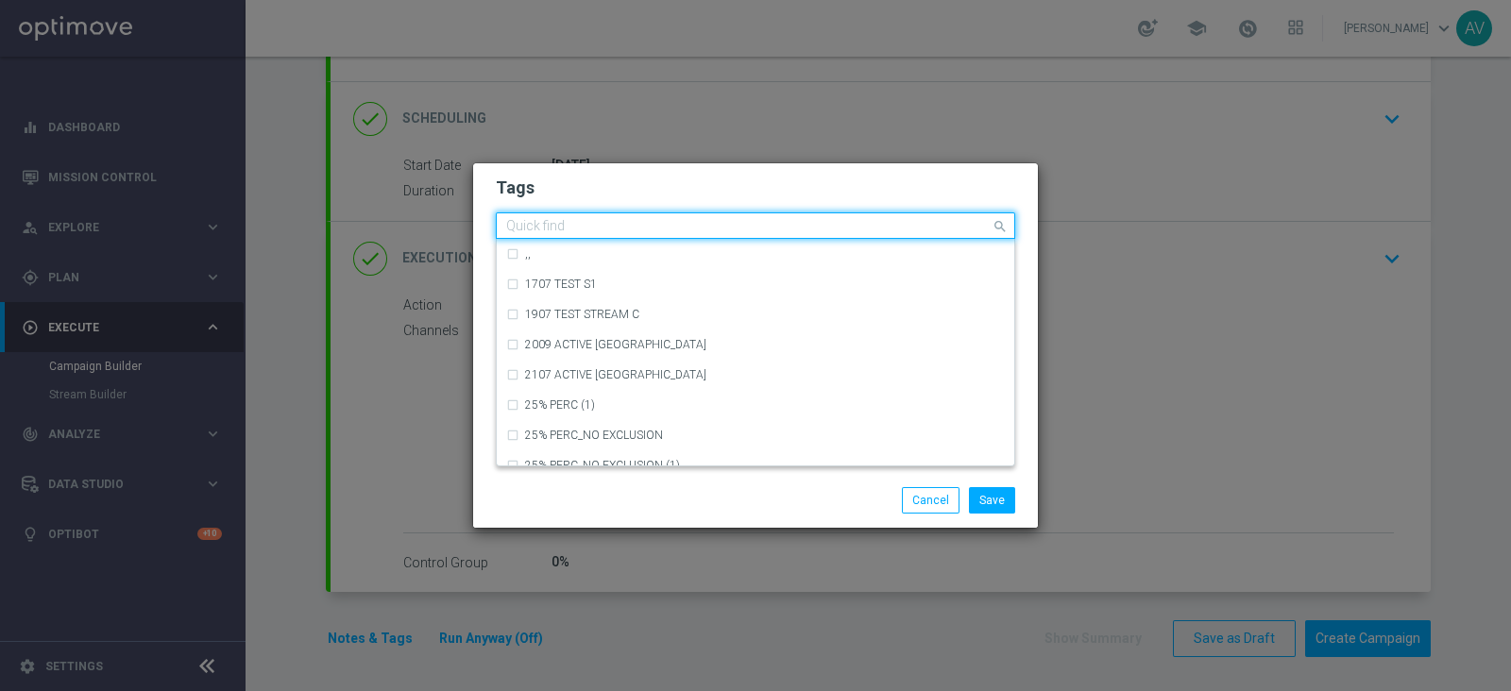
click at [658, 231] on input "text" at bounding box center [748, 227] width 484 height 16
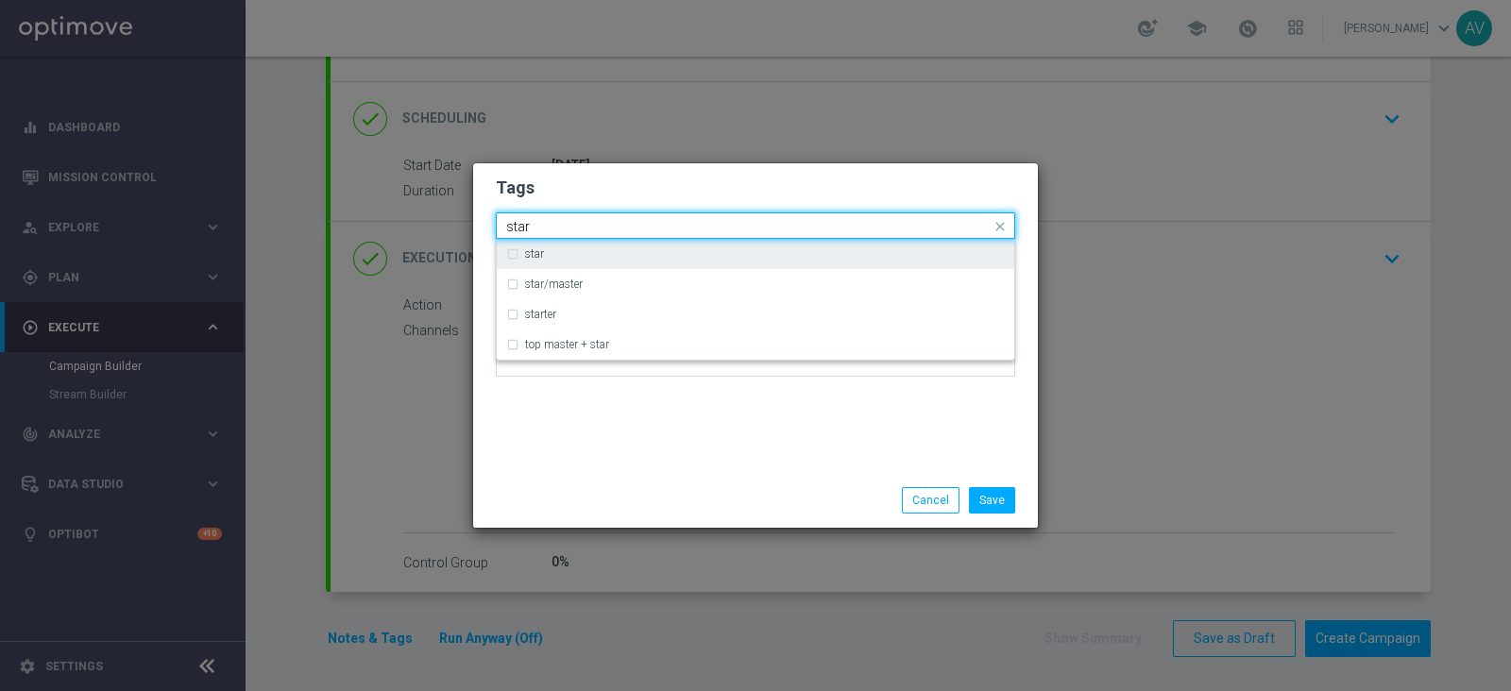
click at [577, 249] on div "star" at bounding box center [765, 253] width 480 height 11
type input "star"
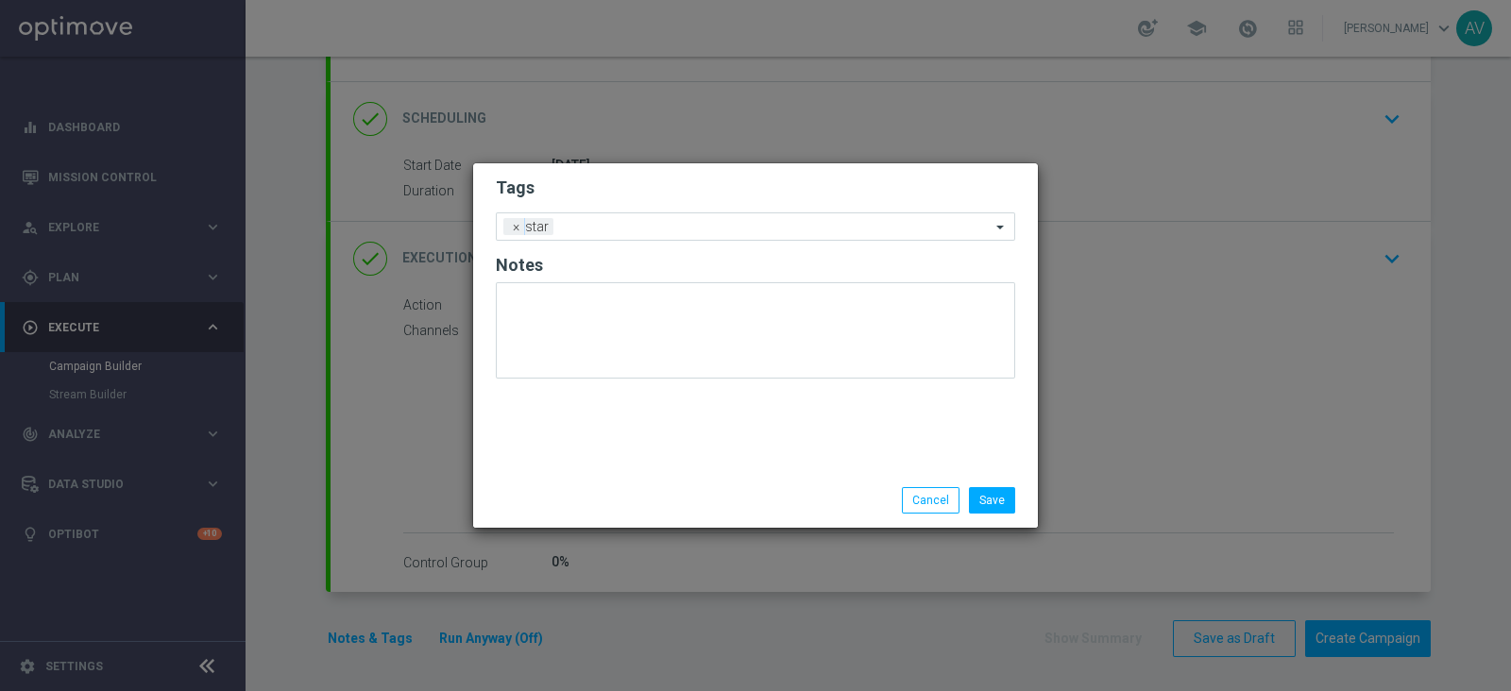
click at [756, 479] on div "Save Cancel" at bounding box center [755, 500] width 565 height 55
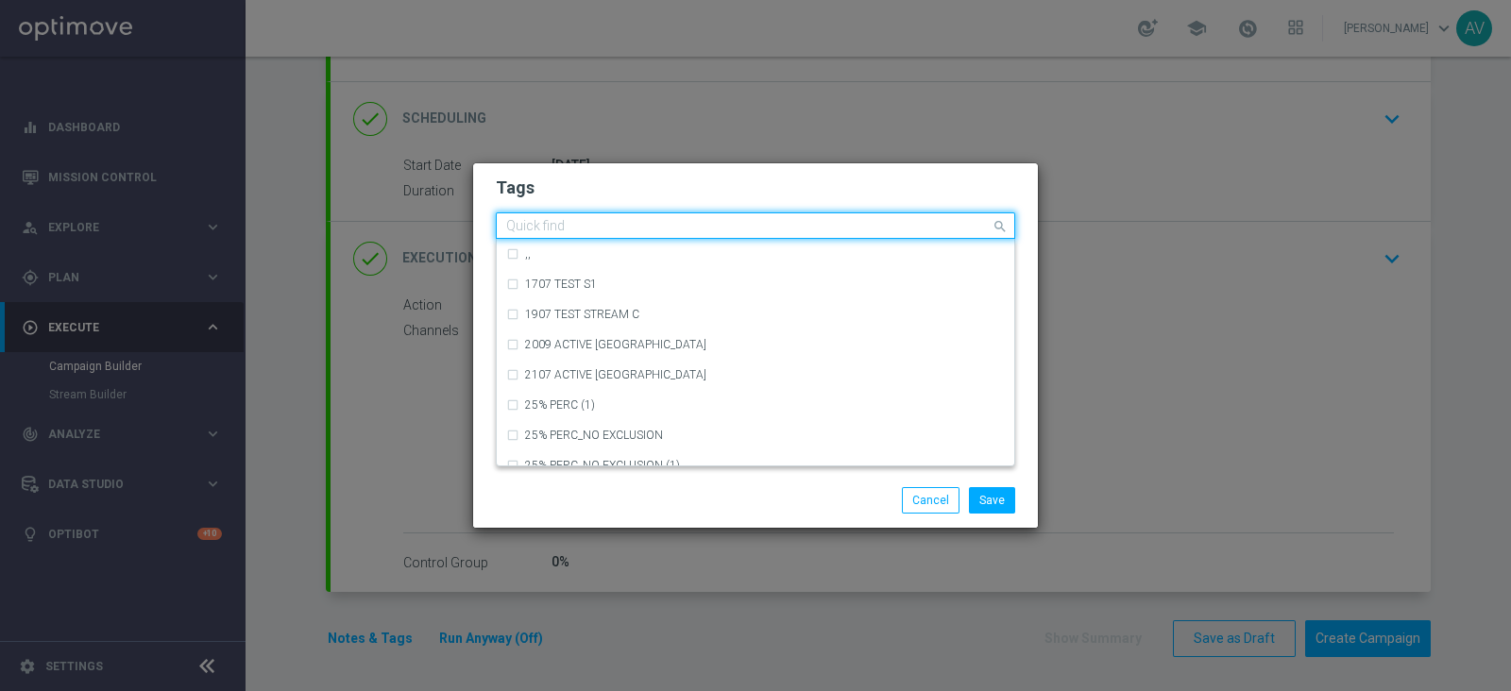
click at [701, 224] on input "text" at bounding box center [748, 227] width 484 height 16
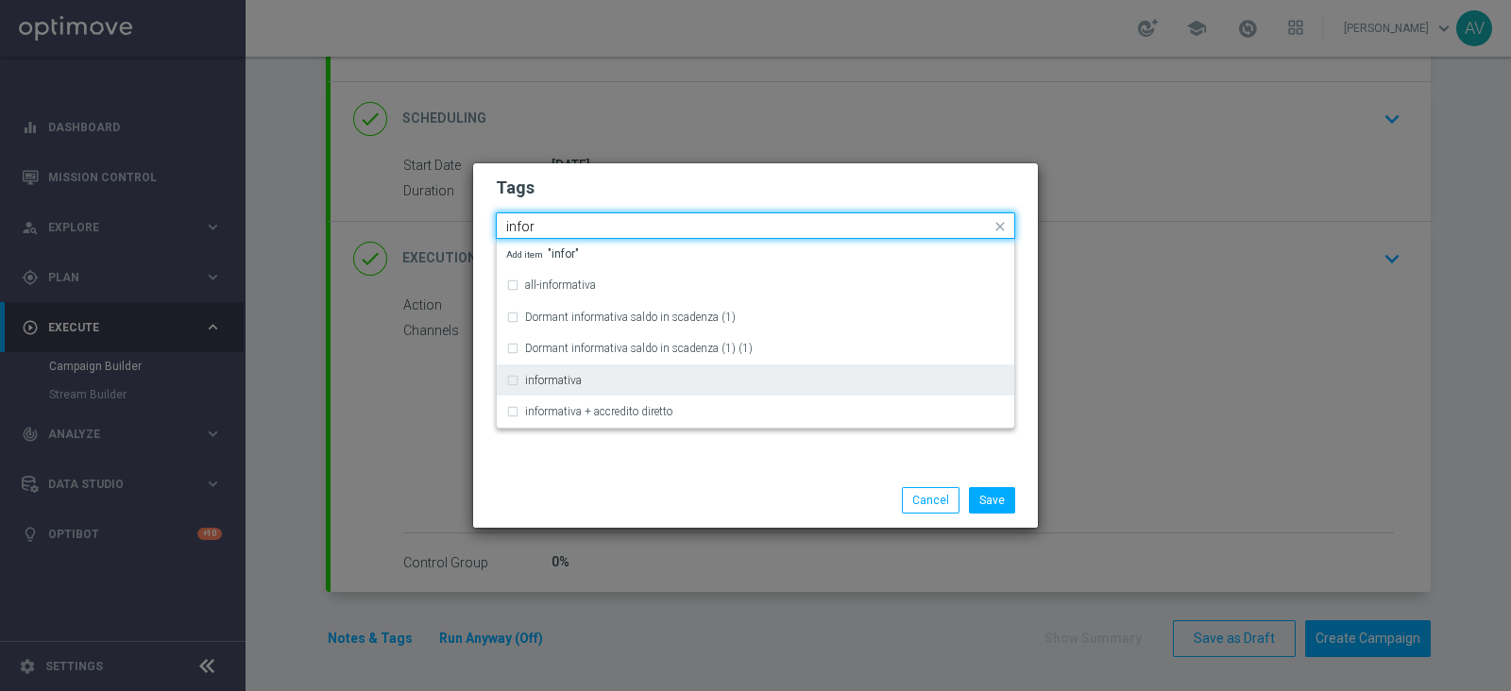
click at [521, 374] on div "informativa" at bounding box center [755, 380] width 499 height 30
type input "infor"
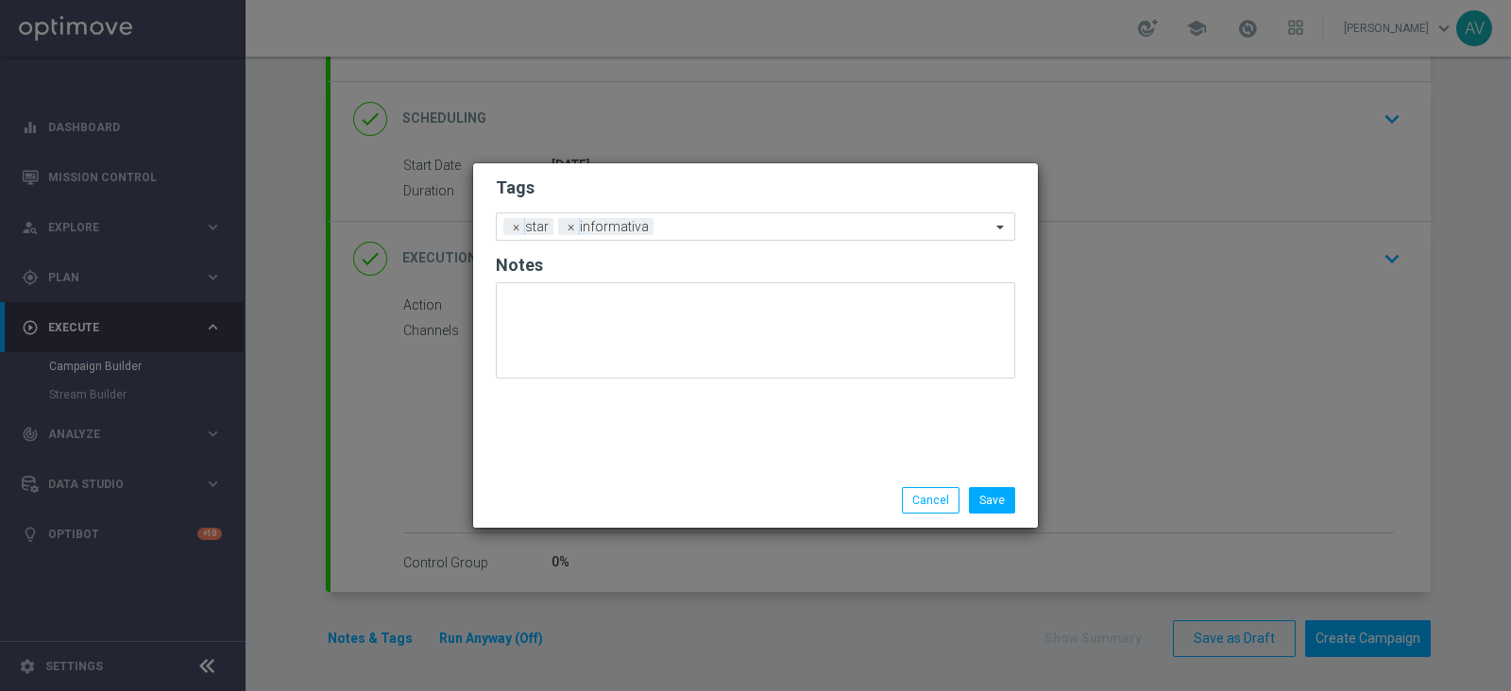
click at [677, 461] on div "Tags Add a new tag × star × informativa Notes" at bounding box center [755, 318] width 565 height 310
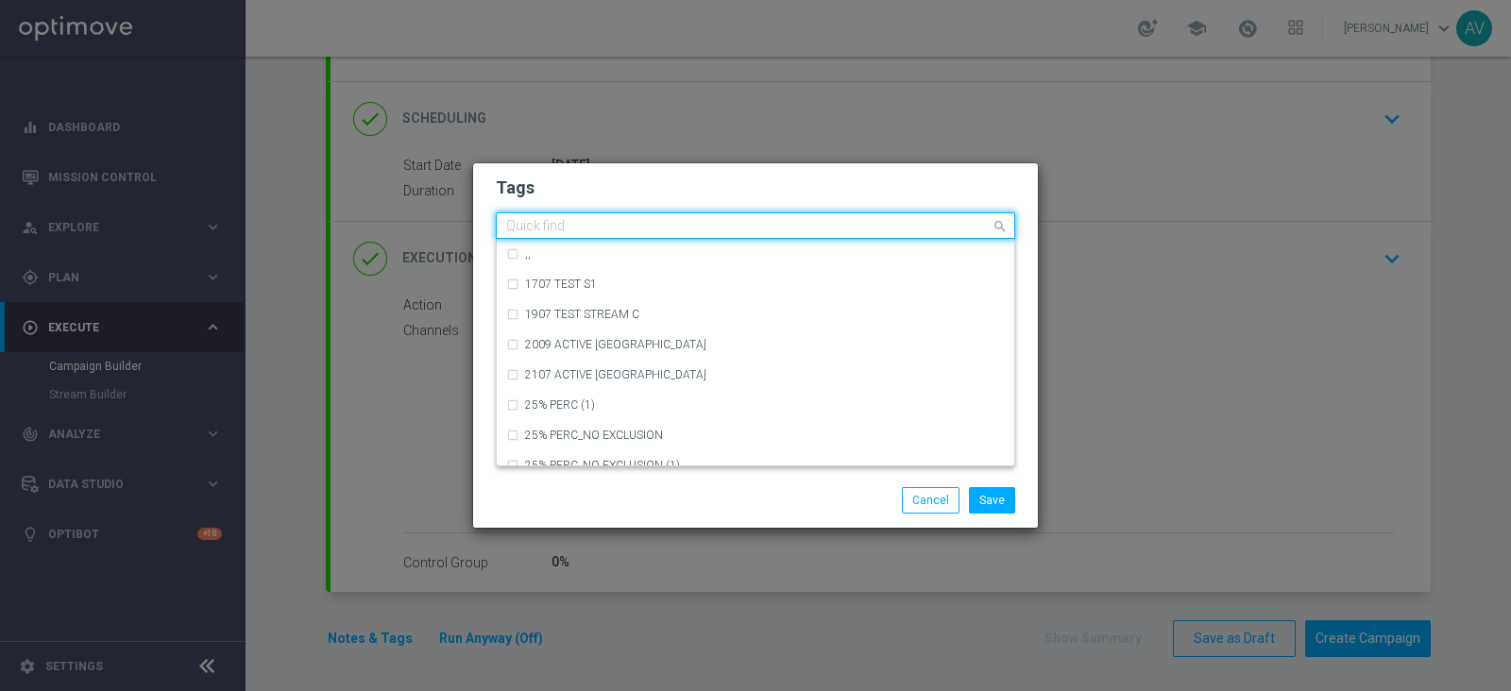
click at [732, 224] on input "text" at bounding box center [748, 227] width 484 height 16
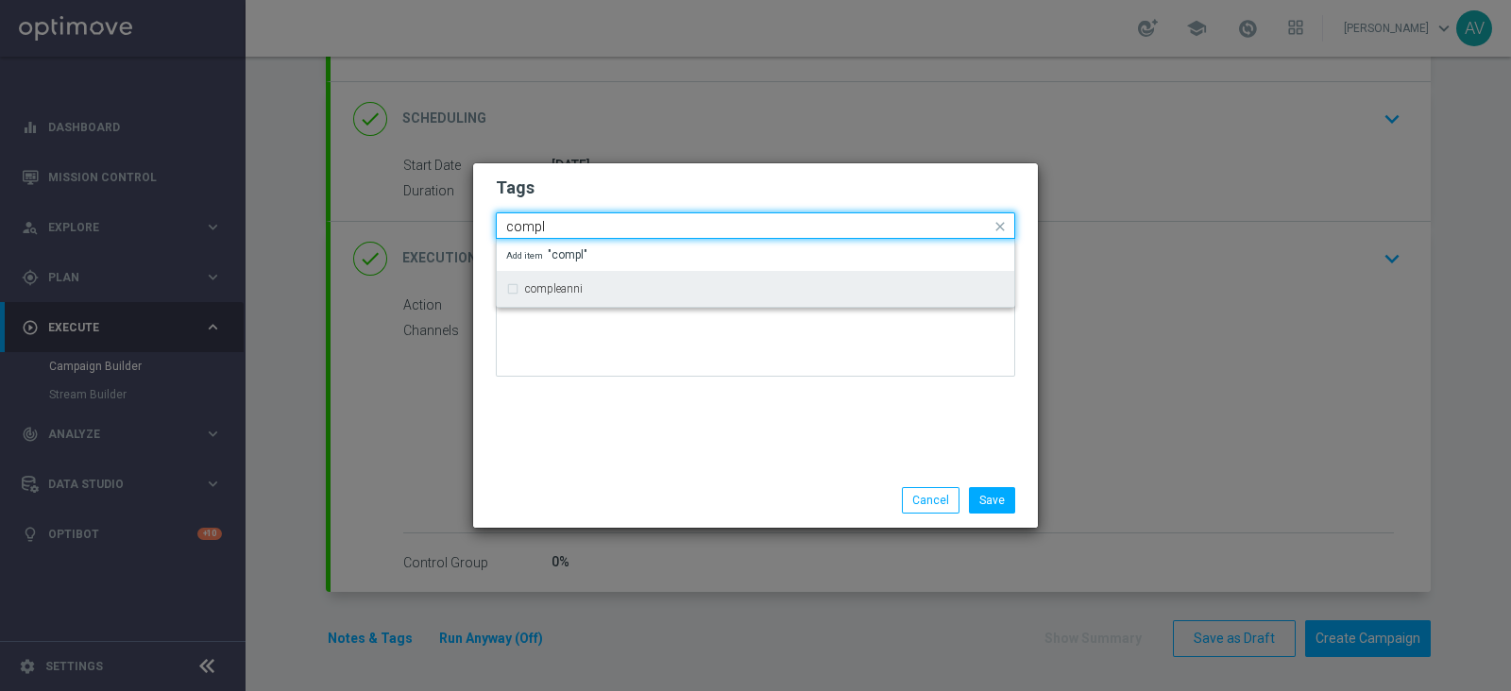
click at [595, 294] on div "compleanni" at bounding box center [765, 288] width 480 height 11
type input "compl"
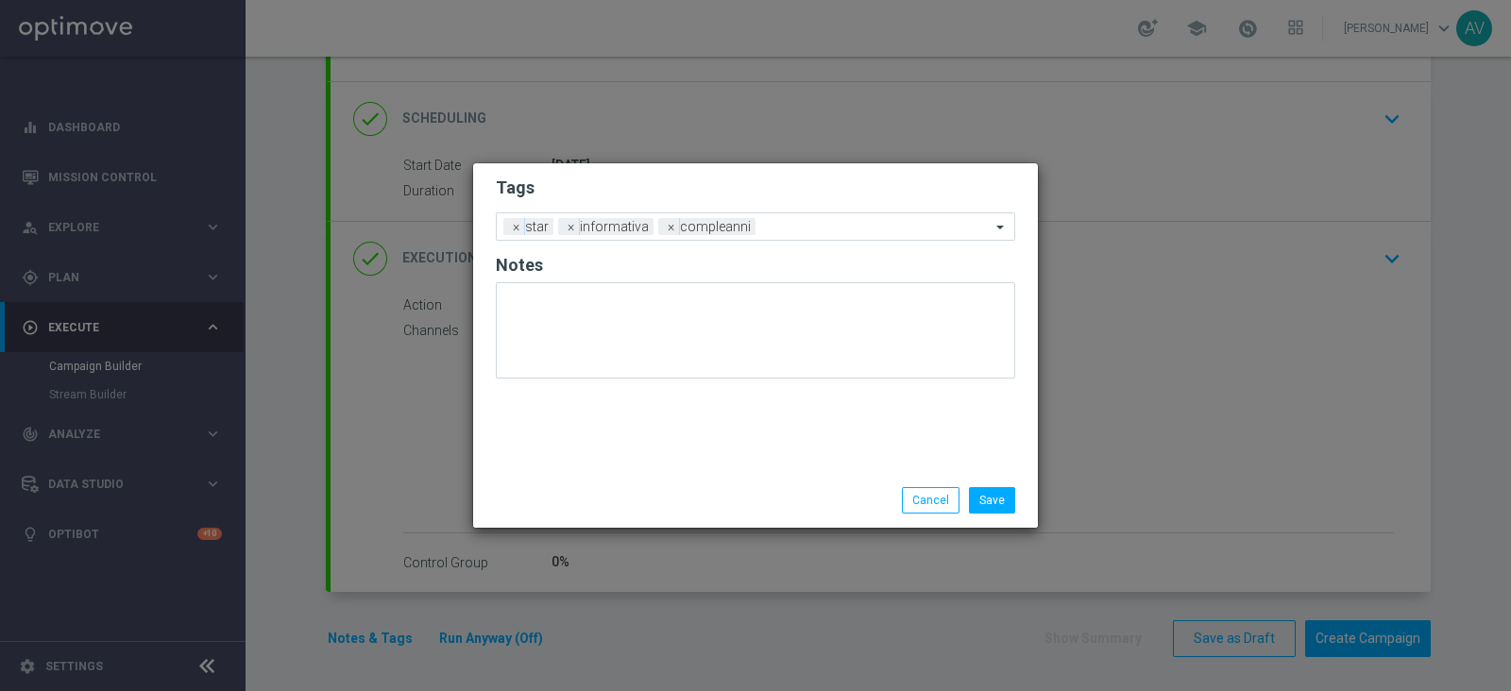
click at [748, 452] on div "Tags Add a new tag × star × informativa × compleanni Notes" at bounding box center [755, 318] width 565 height 310
click at [987, 489] on button "Save" at bounding box center [992, 500] width 46 height 26
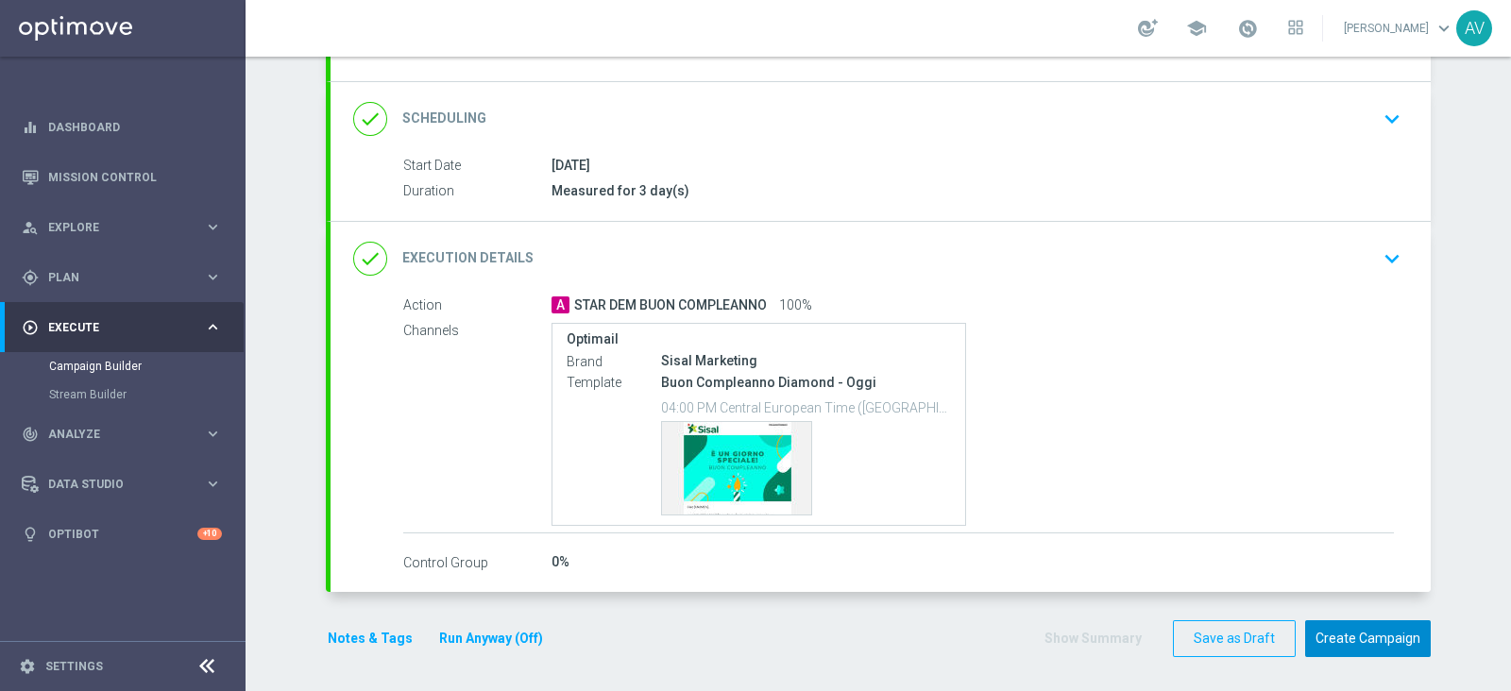
click at [1327, 626] on button "Create Campaign" at bounding box center [1368, 638] width 126 height 37
